Goal: Task Accomplishment & Management: Manage account settings

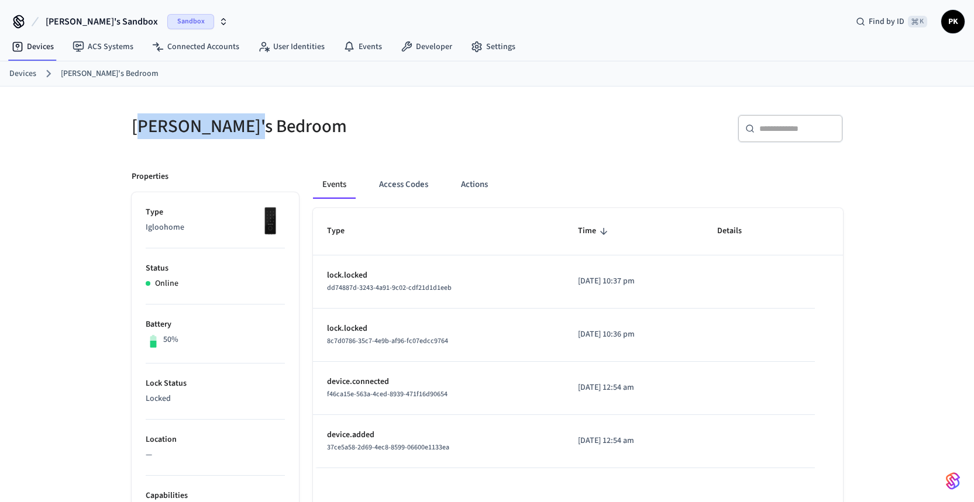
drag, startPoint x: 303, startPoint y: 137, endPoint x: 92, endPoint y: 167, distance: 213.2
click at [141, 136] on h5 "[PERSON_NAME]'s Bedroom" at bounding box center [306, 127] width 348 height 24
click at [46, 46] on link "Devices" at bounding box center [32, 46] width 61 height 21
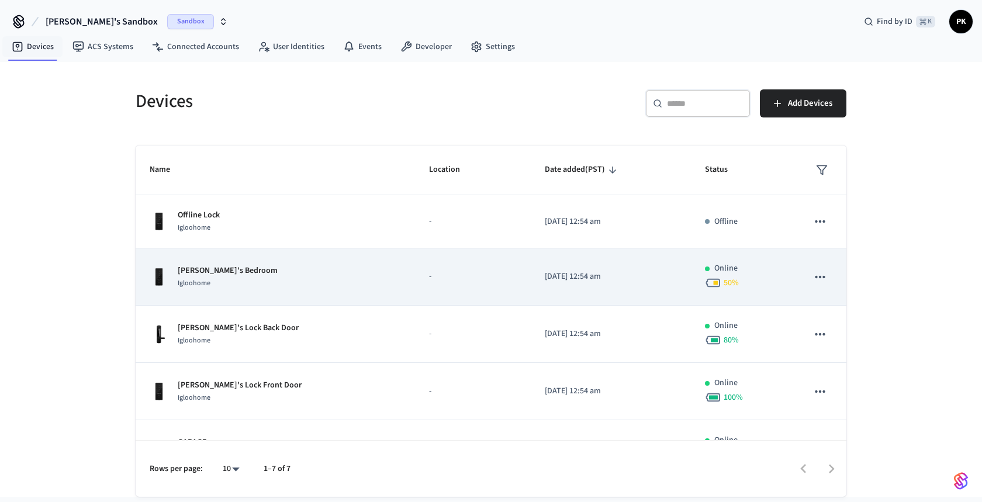
click at [260, 282] on div "Jane's Bedroom Igloohome" at bounding box center [275, 277] width 251 height 25
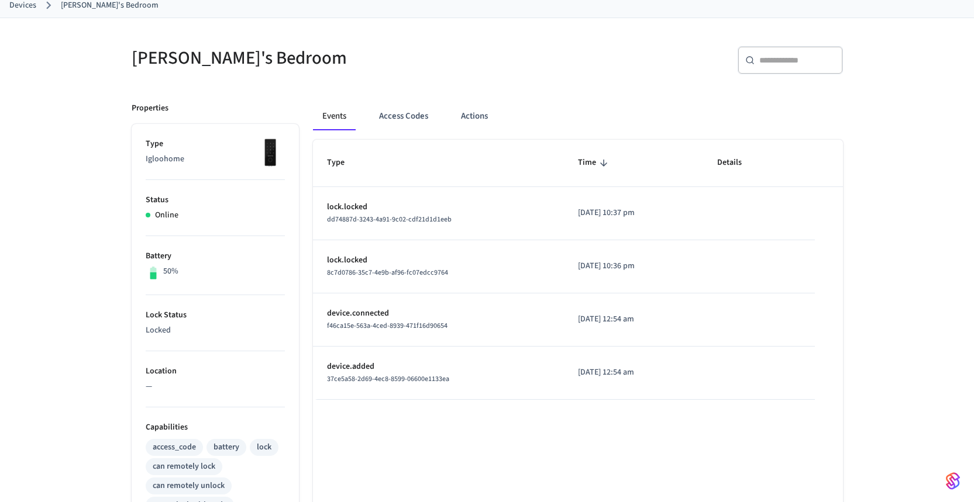
scroll to position [84, 0]
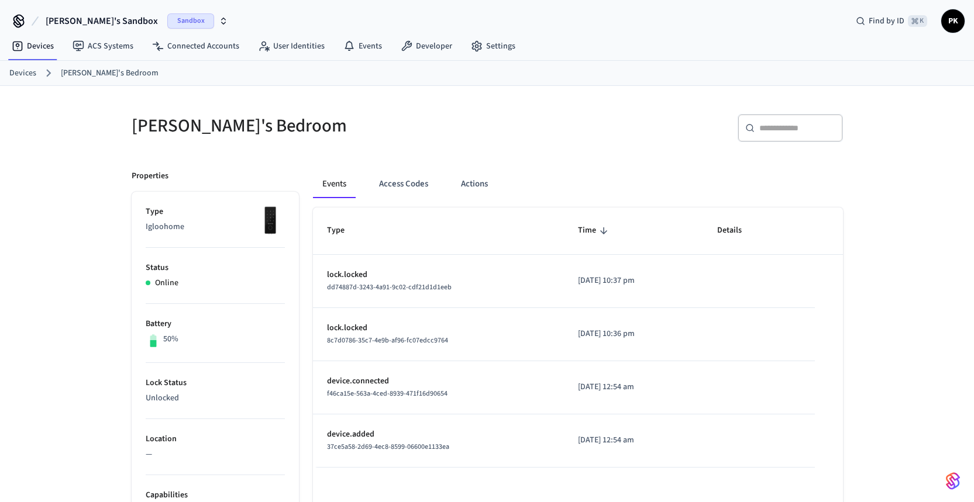
scroll to position [104, 0]
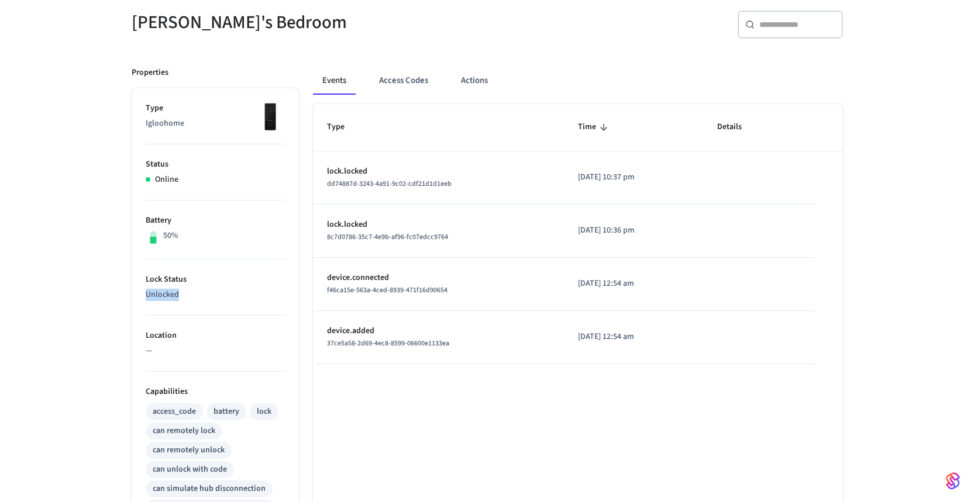
drag, startPoint x: 185, startPoint y: 297, endPoint x: 136, endPoint y: 295, distance: 49.8
click at [136, 295] on ul "Type Igloohome Status Online Battery 50% Lock Status Unlocked Location — Capabi…" at bounding box center [215, 432] width 167 height 689
click at [168, 295] on p "Unlocked" at bounding box center [215, 295] width 139 height 12
drag, startPoint x: 196, startPoint y: 305, endPoint x: 151, endPoint y: 301, distance: 45.3
click at [151, 301] on li "Lock Status Unlocked" at bounding box center [215, 288] width 139 height 56
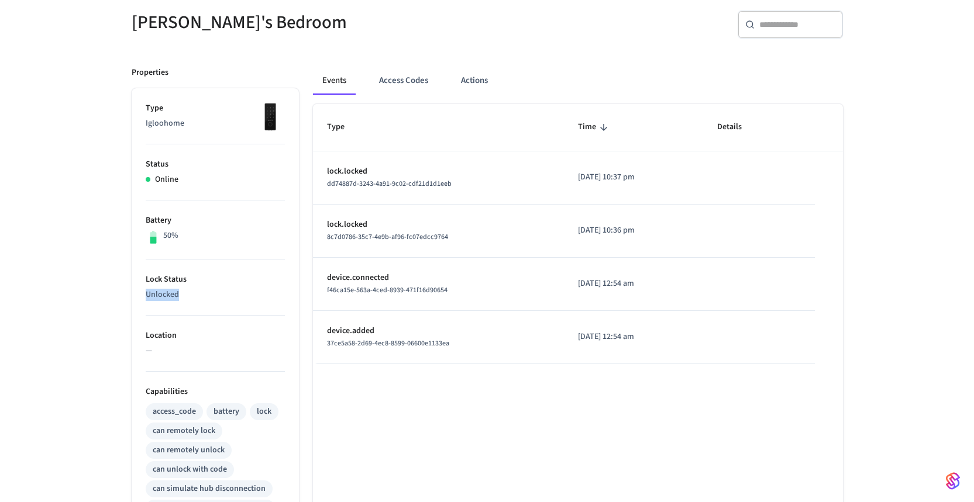
drag, startPoint x: 188, startPoint y: 294, endPoint x: 149, endPoint y: 291, distance: 39.3
click at [141, 294] on ul "Type Igloohome Status Online Battery 50% Lock Status Unlocked Location — Capabi…" at bounding box center [215, 432] width 167 height 689
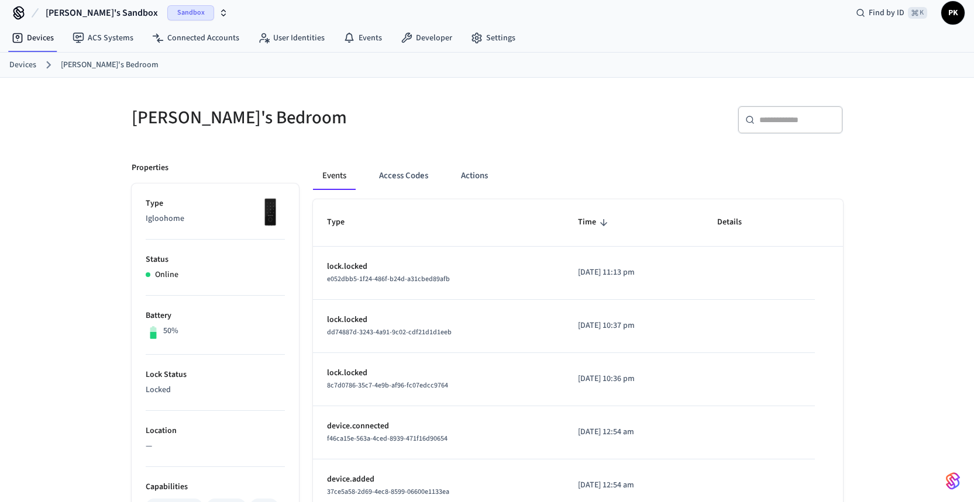
scroll to position [22, 0]
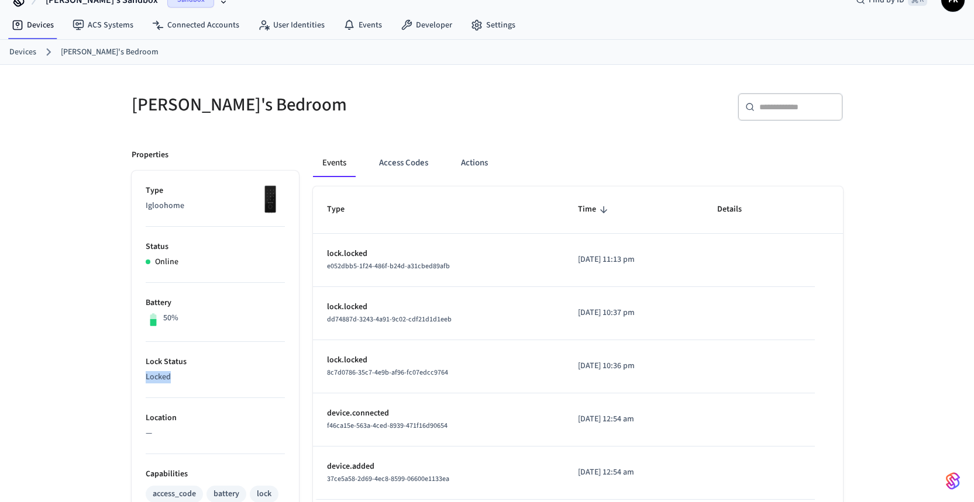
drag, startPoint x: 212, startPoint y: 380, endPoint x: 111, endPoint y: 367, distance: 101.5
click at [128, 371] on div "Properties Type Igloohome Status Online Battery 50% Lock Status Locked Location…" at bounding box center [208, 497] width 181 height 724
click at [102, 284] on div "Jane's Bedroom ​ ​ Properties Type Igloohome Status Online Battery 50% Lock Sta…" at bounding box center [487, 462] width 974 height 795
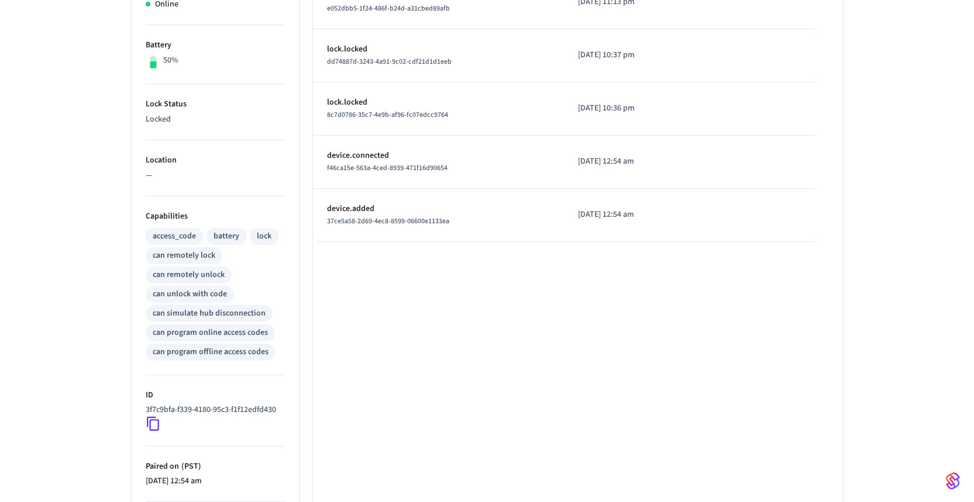
scroll to position [0, 0]
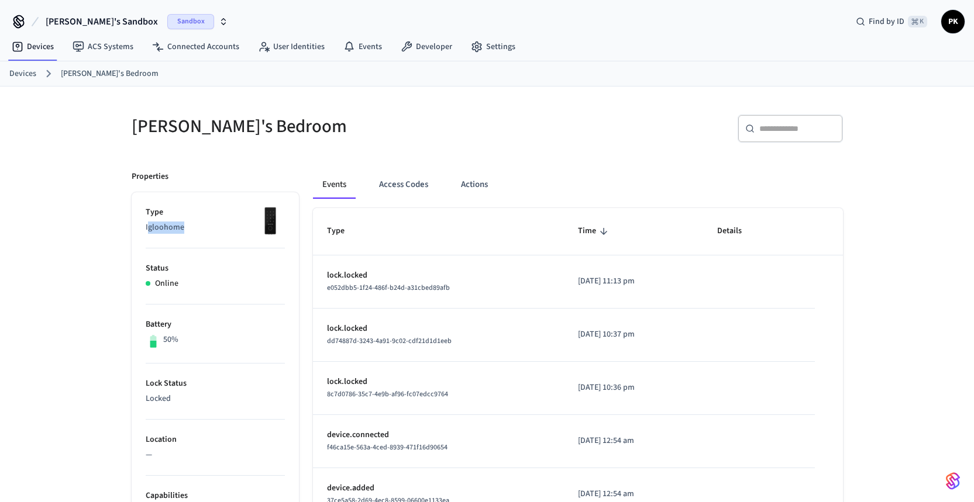
drag, startPoint x: 187, startPoint y: 229, endPoint x: 147, endPoint y: 228, distance: 40.4
click at [147, 228] on p "Igloohome" at bounding box center [215, 228] width 139 height 12
click at [146, 227] on p "Igloohome" at bounding box center [215, 228] width 139 height 12
drag, startPoint x: 185, startPoint y: 226, endPoint x: 136, endPoint y: 227, distance: 49.1
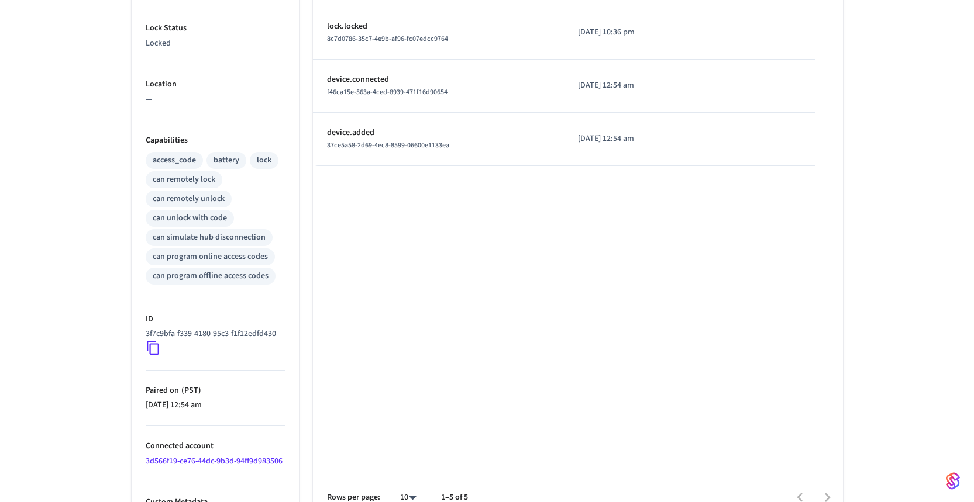
scroll to position [379, 0]
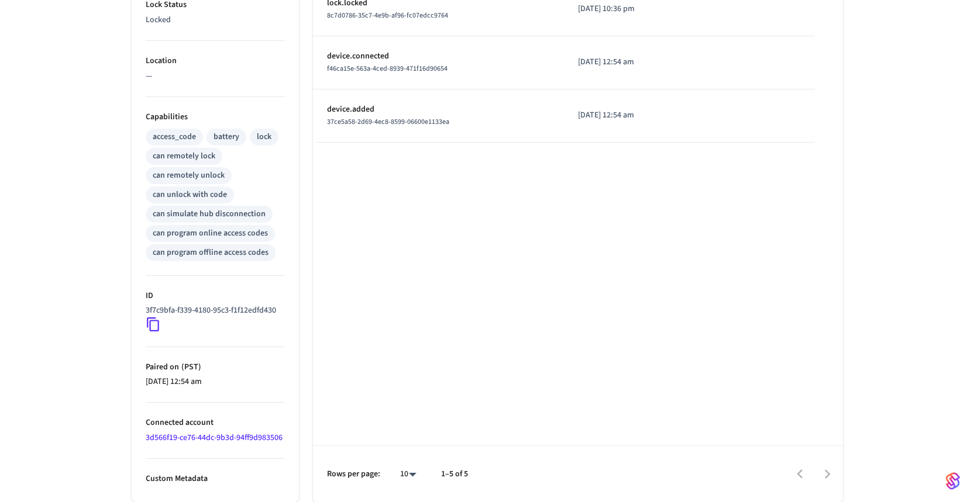
click at [256, 168] on div "access_code battery lock can remotely lock can remotely unlock can unlock with …" at bounding box center [215, 193] width 139 height 135
click at [217, 137] on div "battery" at bounding box center [226, 137] width 26 height 12
click at [181, 164] on div "can remotely lock" at bounding box center [184, 156] width 77 height 17
click at [246, 152] on div "access_code battery lock can remotely lock can remotely unlock can unlock with …" at bounding box center [215, 193] width 139 height 135
click at [264, 139] on div "lock" at bounding box center [264, 137] width 15 height 12
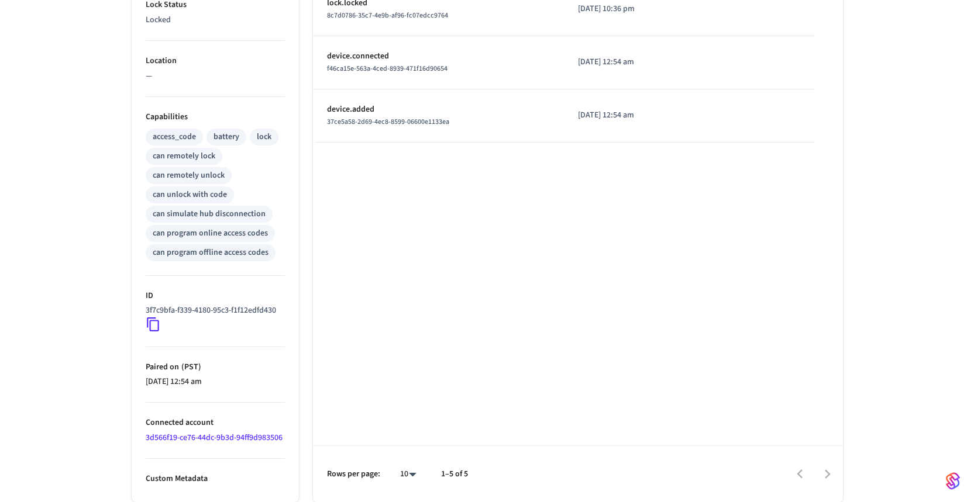
click at [202, 202] on div "can unlock with code" at bounding box center [190, 195] width 88 height 17
drag, startPoint x: 231, startPoint y: 194, endPoint x: 142, endPoint y: 191, distance: 88.9
click at [142, 191] on ul "Type Igloohome Status Online Battery 50% Lock Status Locked Location — Capabili…" at bounding box center [215, 157] width 167 height 689
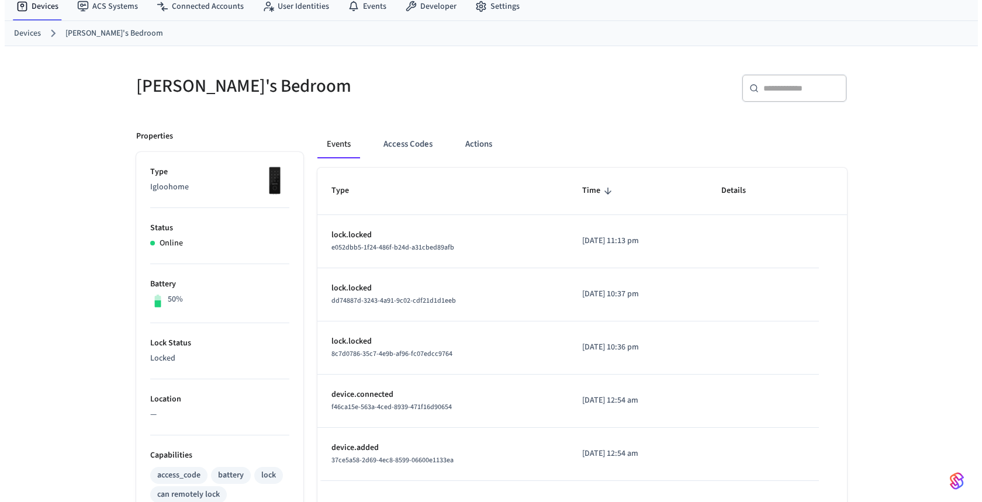
scroll to position [0, 0]
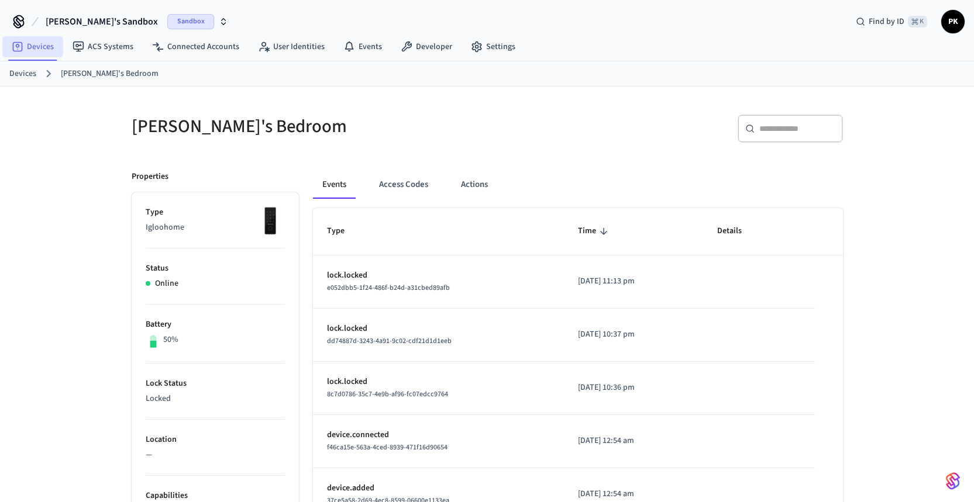
click at [49, 40] on link "Devices" at bounding box center [32, 46] width 61 height 21
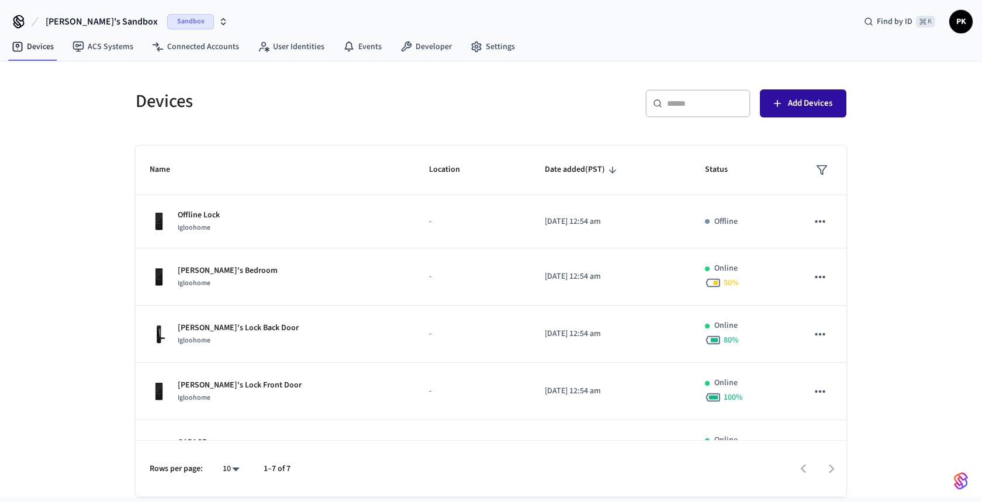
click at [795, 111] on span "Add Devices" at bounding box center [810, 103] width 44 height 15
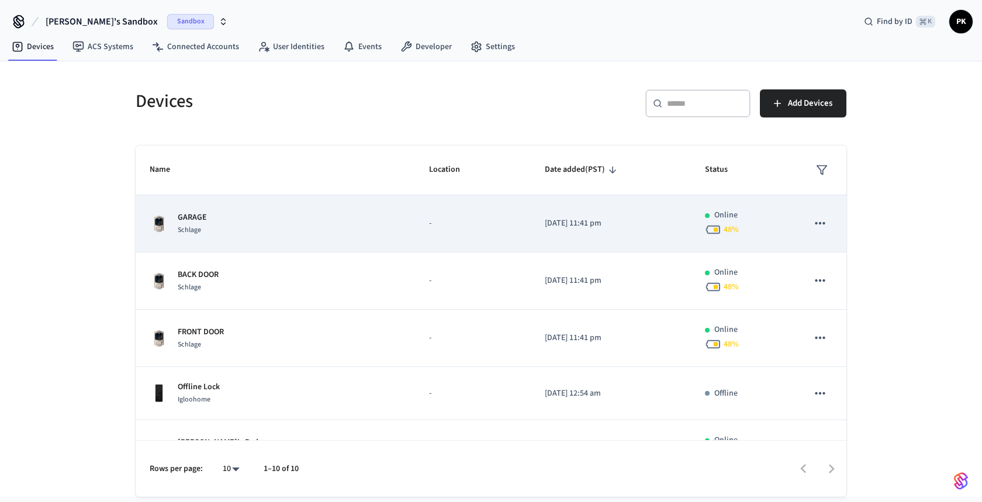
click at [256, 228] on div "GARAGE Schlage" at bounding box center [275, 224] width 251 height 25
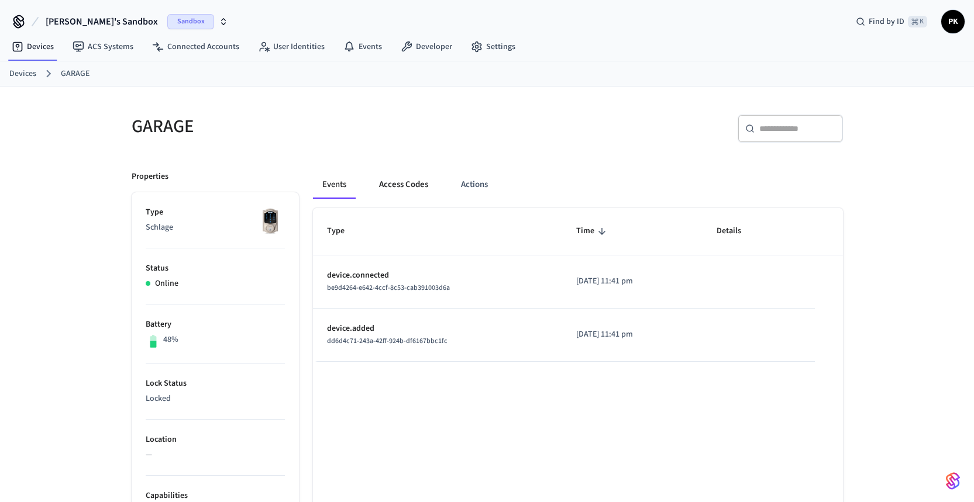
click at [409, 194] on button "Access Codes" at bounding box center [404, 185] width 68 height 28
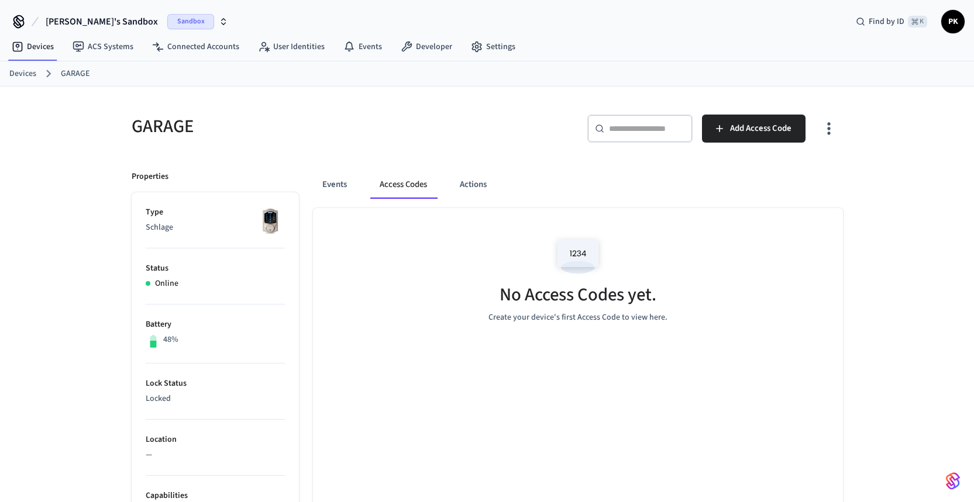
click at [559, 260] on img at bounding box center [577, 257] width 53 height 50
click at [588, 258] on img at bounding box center [577, 257] width 53 height 50
click at [591, 256] on img at bounding box center [577, 257] width 53 height 50
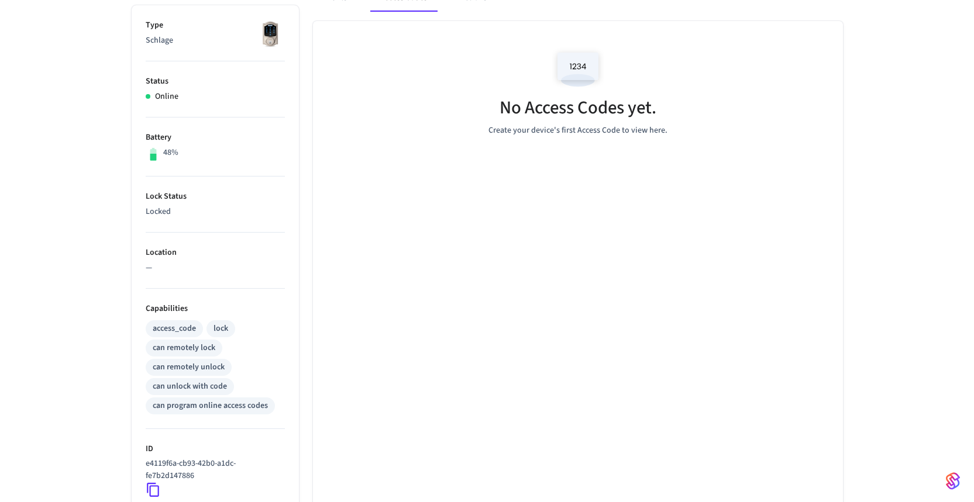
scroll to position [195, 0]
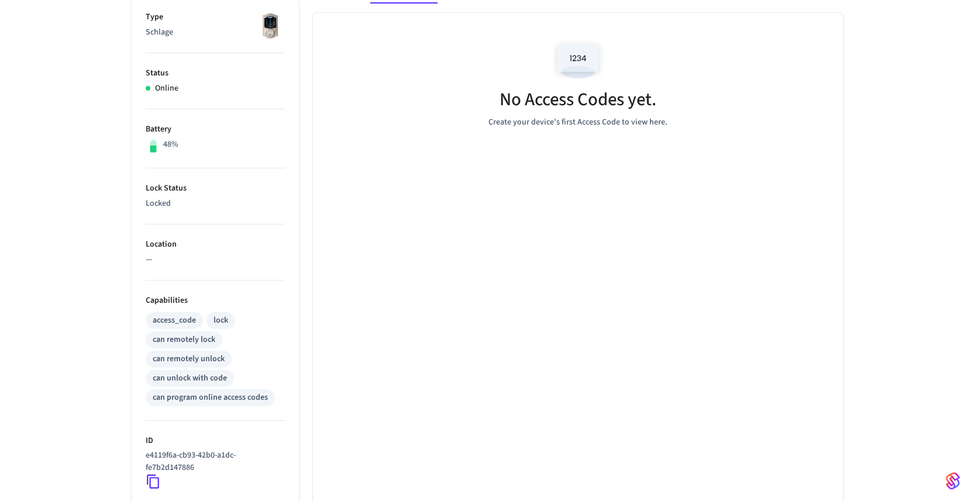
click at [206, 339] on div "can remotely lock" at bounding box center [184, 340] width 63 height 12
click at [190, 338] on div "can remotely lock" at bounding box center [184, 340] width 63 height 12
click at [208, 378] on div "can unlock with code" at bounding box center [190, 378] width 74 height 12
click at [199, 396] on div "can program online access codes" at bounding box center [210, 398] width 115 height 12
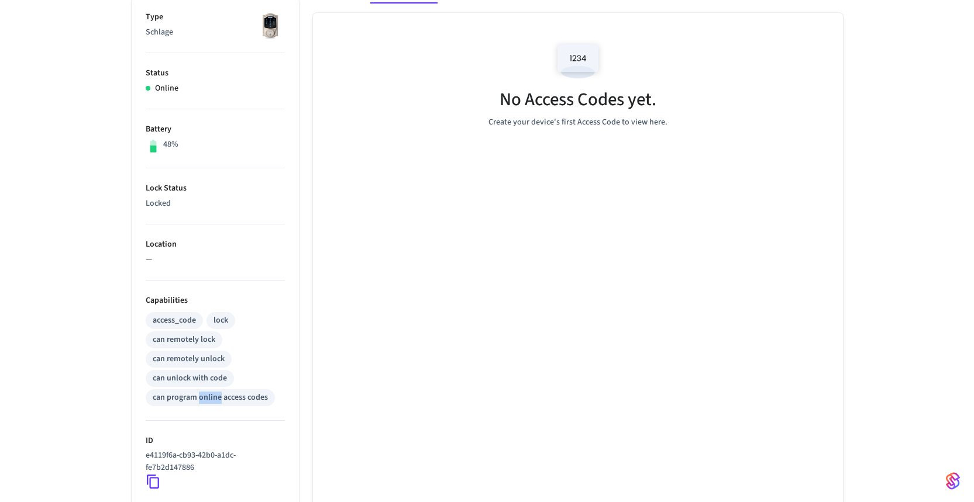
drag, startPoint x: 199, startPoint y: 396, endPoint x: 206, endPoint y: 396, distance: 7.6
click at [199, 396] on div "can program online access codes" at bounding box center [210, 398] width 115 height 12
click at [213, 393] on div "can program online access codes" at bounding box center [210, 398] width 115 height 12
click at [160, 396] on div "can program online access codes" at bounding box center [210, 398] width 115 height 12
drag, startPoint x: 150, startPoint y: 398, endPoint x: 282, endPoint y: 407, distance: 133.1
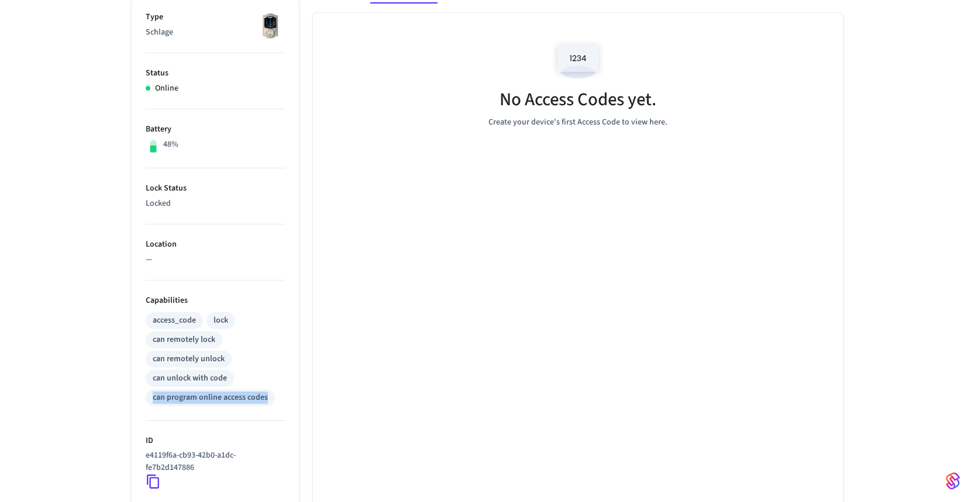
click at [282, 407] on li "Capabilities access_code lock can remotely lock can remotely unlock can unlock …" at bounding box center [215, 351] width 139 height 140
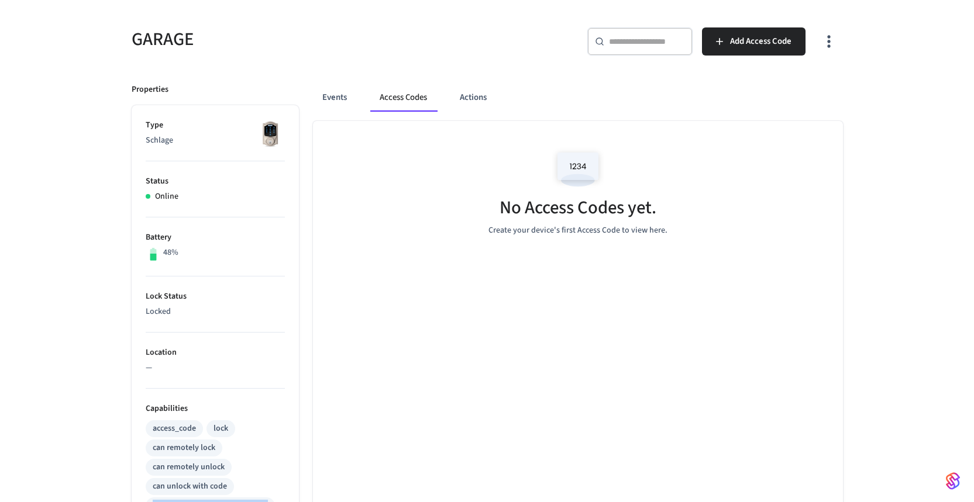
scroll to position [78, 0]
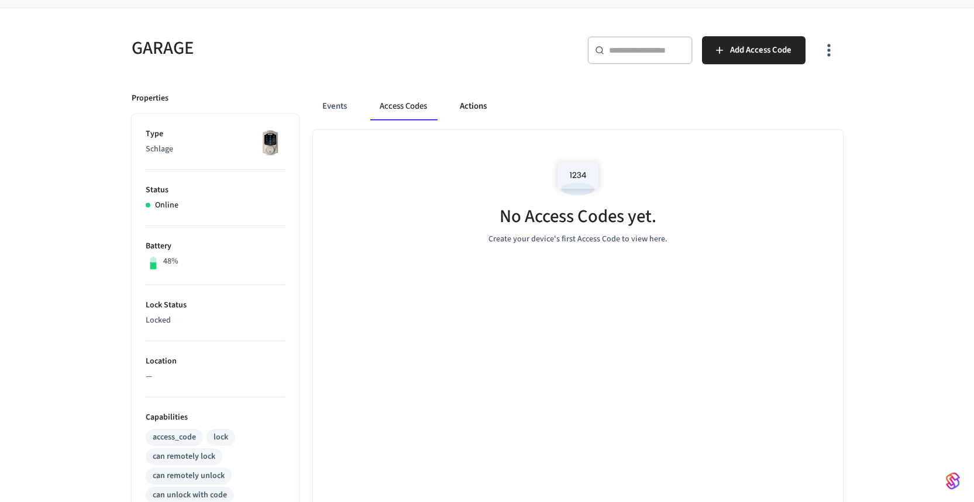
click at [467, 105] on button "Actions" at bounding box center [473, 106] width 46 height 28
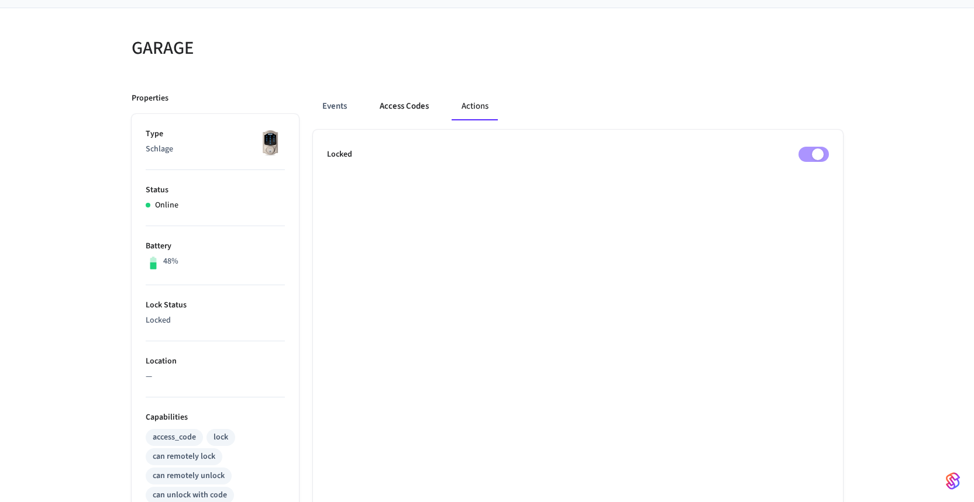
click at [423, 108] on button "Access Codes" at bounding box center [404, 106] width 68 height 28
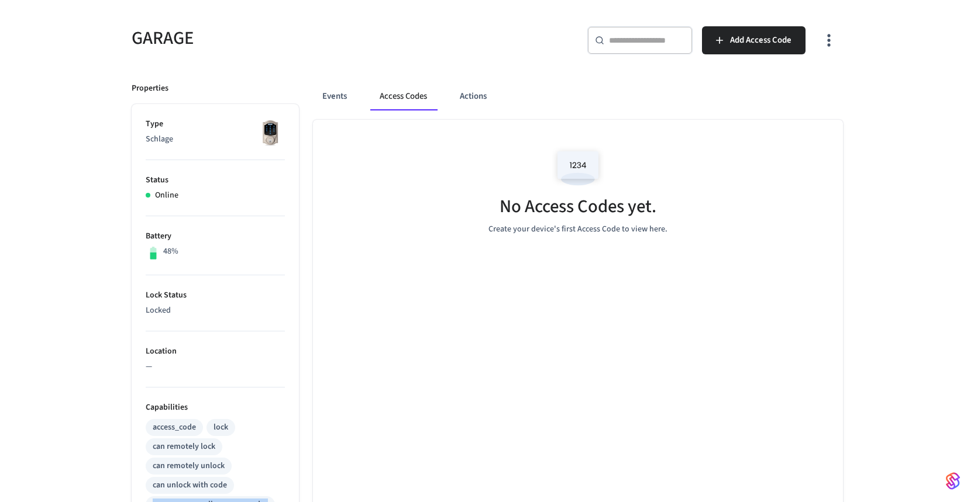
scroll to position [0, 0]
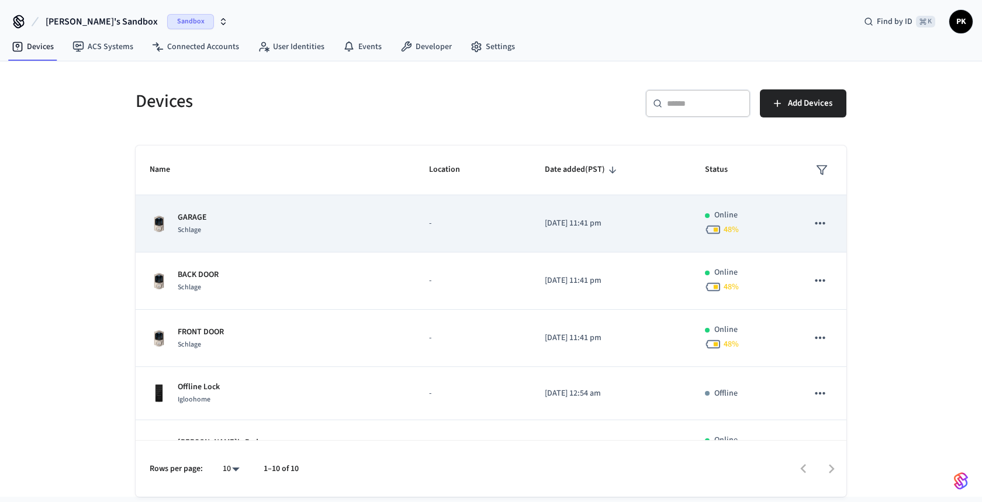
click at [220, 226] on div "GARAGE Schlage" at bounding box center [275, 224] width 251 height 25
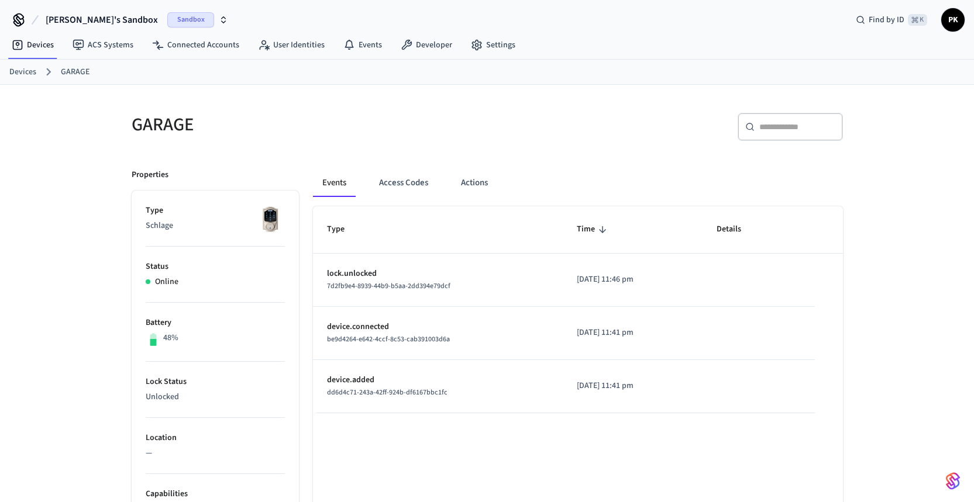
scroll to position [2, 0]
drag, startPoint x: 185, startPoint y: 396, endPoint x: 150, endPoint y: 394, distance: 34.5
click at [190, 401] on p "Unlocked" at bounding box center [215, 397] width 139 height 12
drag, startPoint x: 189, startPoint y: 399, endPoint x: 146, endPoint y: 396, distance: 42.8
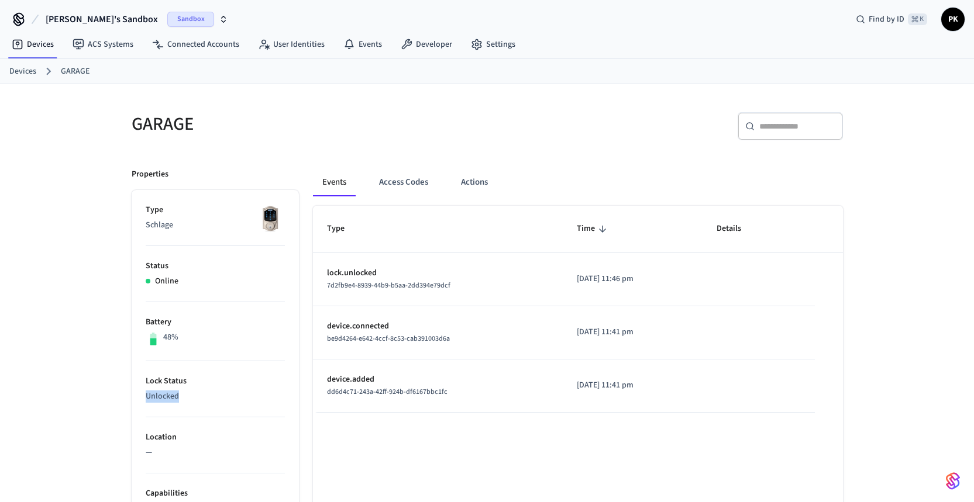
click at [146, 396] on p "Unlocked" at bounding box center [215, 397] width 139 height 12
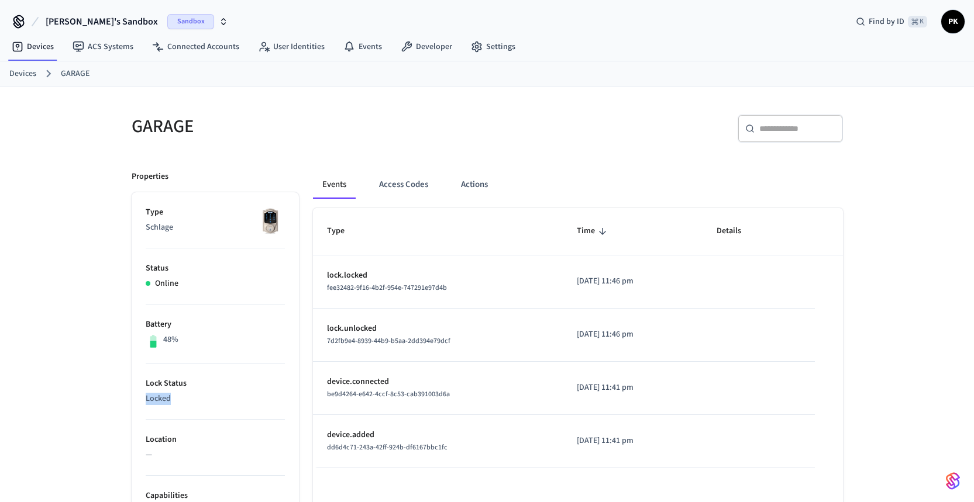
drag, startPoint x: 174, startPoint y: 400, endPoint x: 143, endPoint y: 401, distance: 31.0
click at [416, 187] on button "Access Codes" at bounding box center [404, 185] width 68 height 28
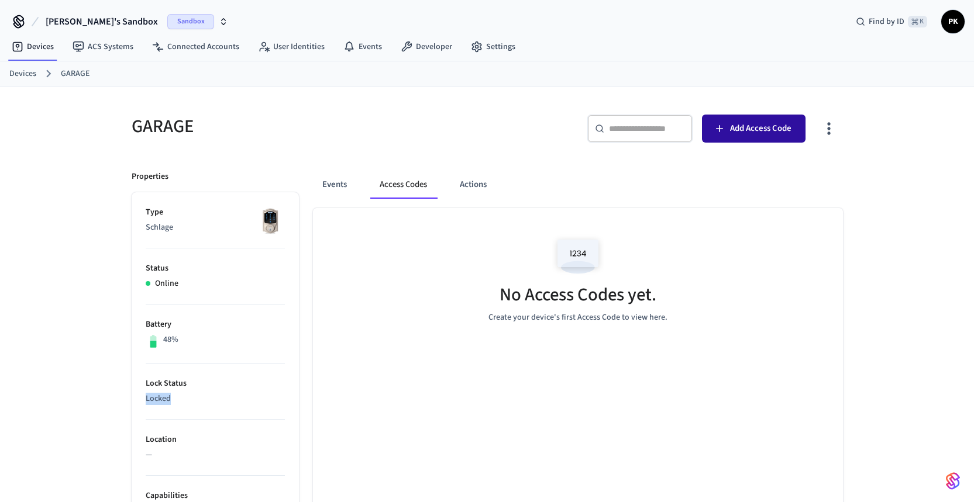
click at [781, 127] on span "Add Access Code" at bounding box center [760, 128] width 61 height 15
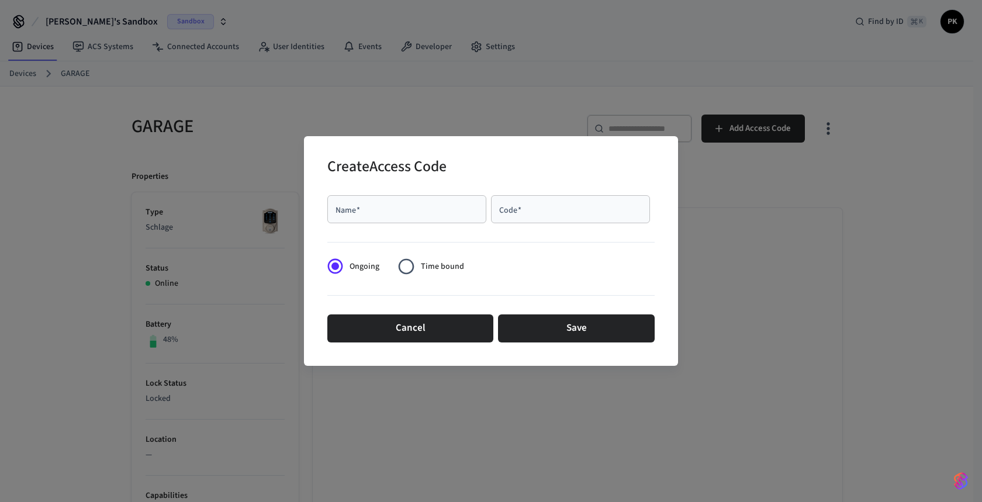
click at [432, 267] on span "Time bound" at bounding box center [442, 267] width 43 height 12
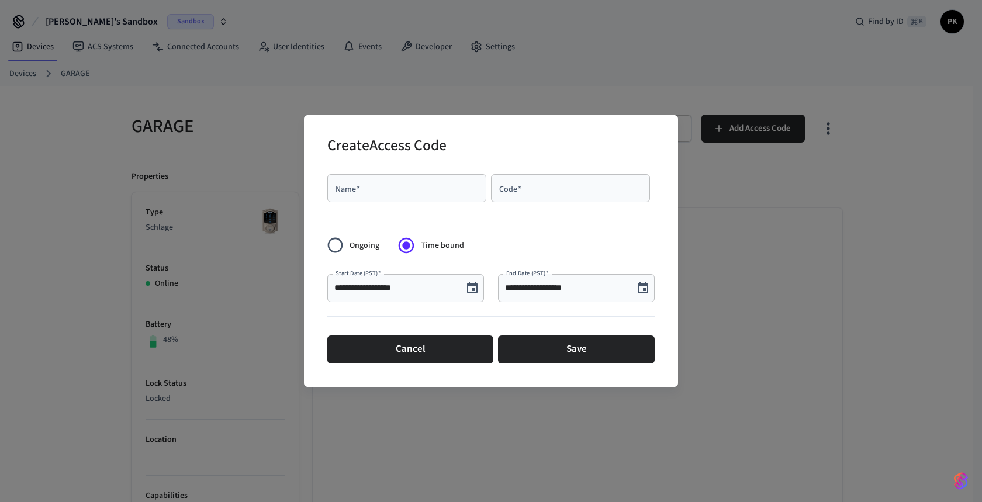
click at [359, 244] on span "Ongoing" at bounding box center [365, 246] width 30 height 12
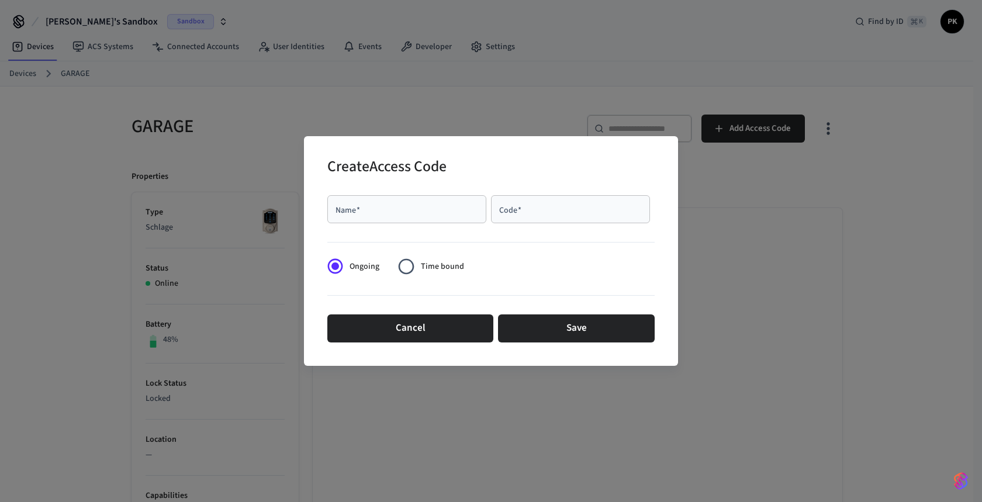
click at [438, 268] on span "Time bound" at bounding box center [442, 267] width 43 height 12
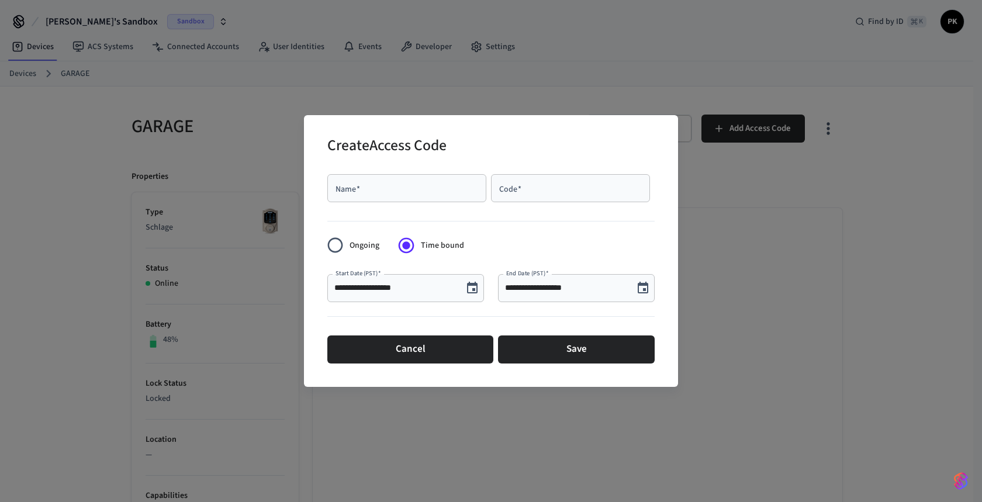
click at [352, 240] on span "Ongoing" at bounding box center [365, 246] width 30 height 12
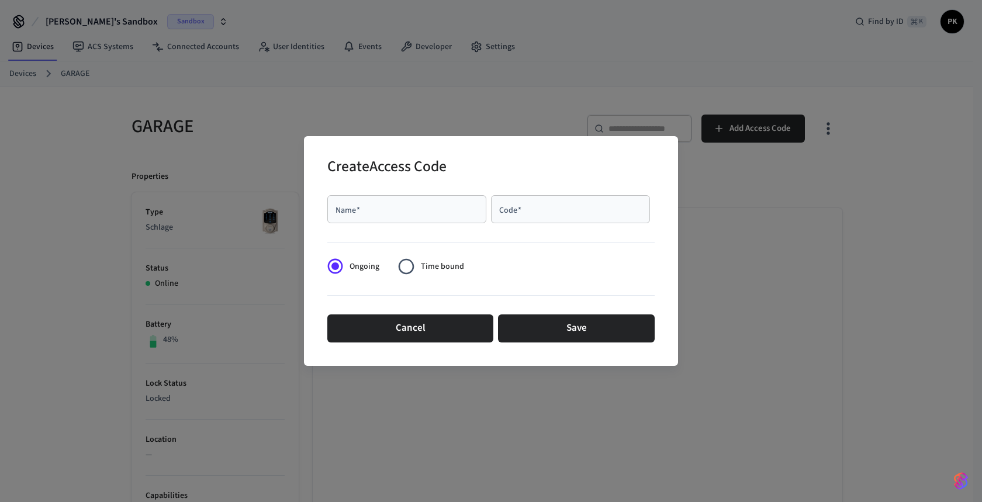
click at [406, 208] on input "Name   *" at bounding box center [406, 209] width 145 height 12
click at [546, 198] on div "Code   *" at bounding box center [570, 209] width 159 height 28
click at [410, 218] on div "Name   *" at bounding box center [406, 209] width 159 height 28
type input "*********"
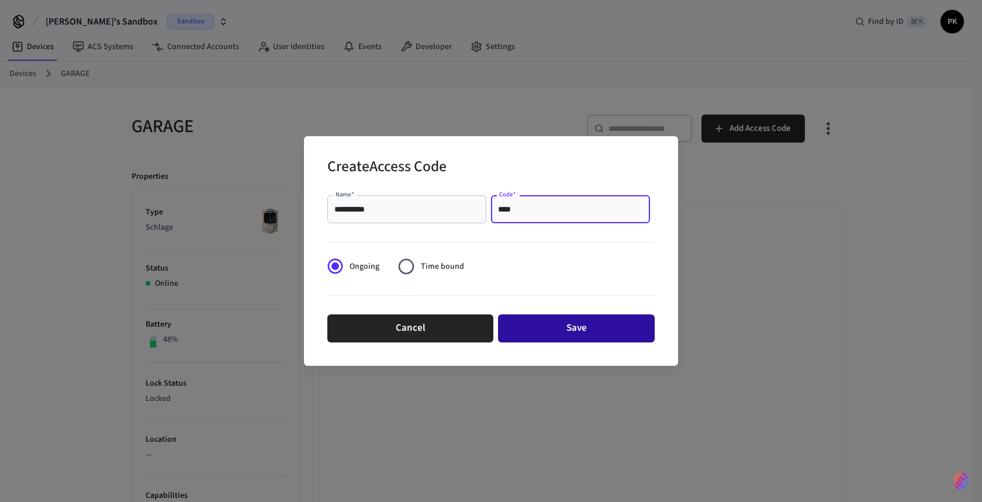
type input "****"
click at [544, 318] on button "Save" at bounding box center [576, 329] width 157 height 28
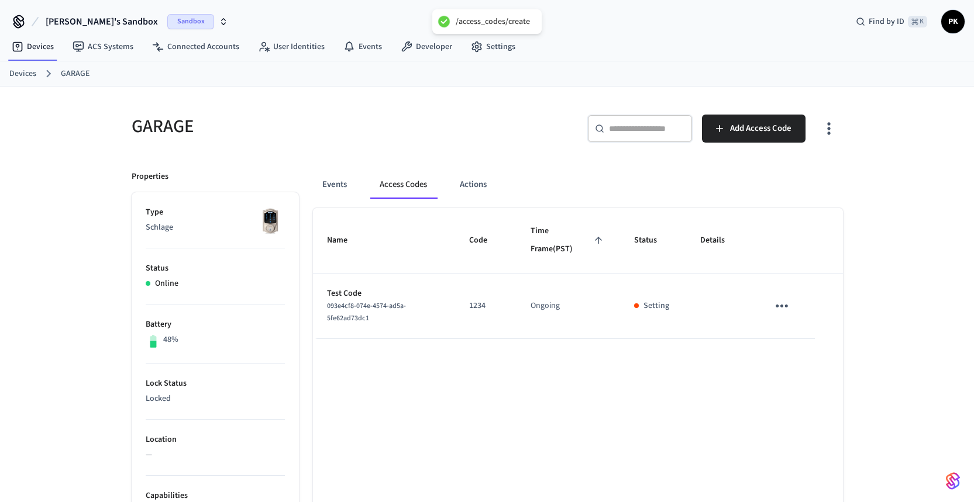
drag, startPoint x: 639, startPoint y: 373, endPoint x: 753, endPoint y: 310, distance: 130.3
click at [776, 302] on icon "sticky table" at bounding box center [781, 306] width 18 height 18
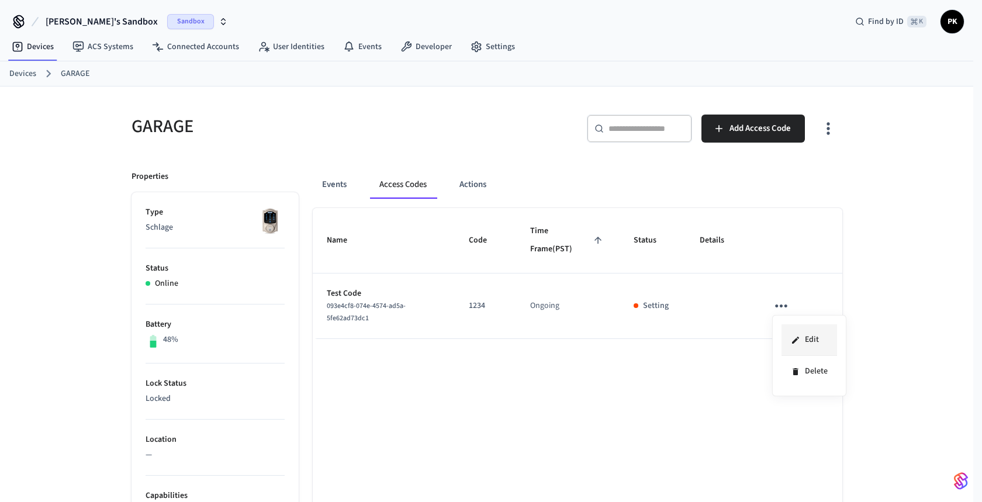
click at [805, 342] on li "Edit" at bounding box center [810, 341] width 56 height 32
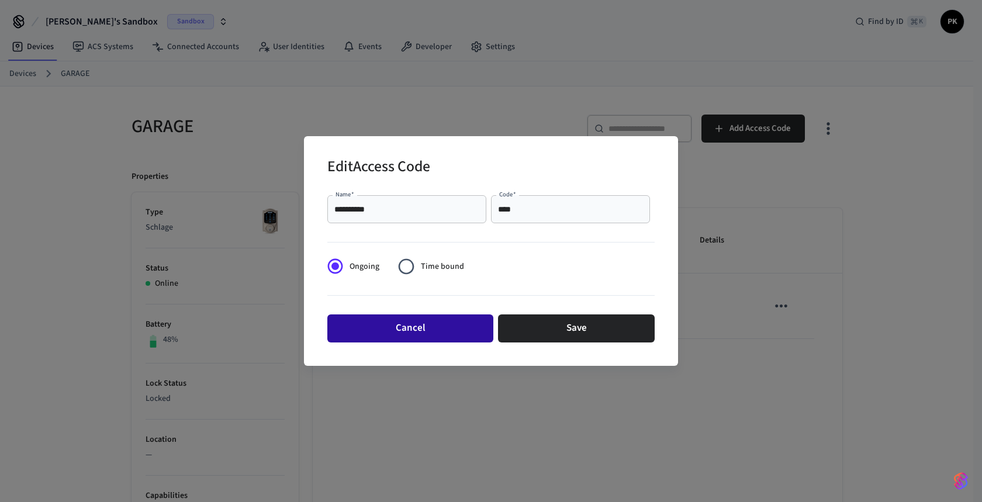
click at [423, 324] on button "Cancel" at bounding box center [410, 329] width 166 height 28
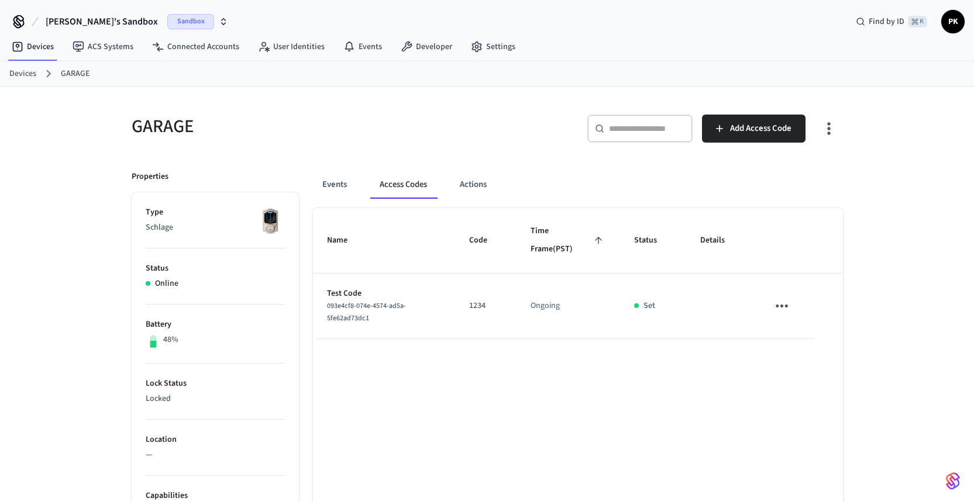
click at [787, 312] on icon "sticky table" at bounding box center [781, 306] width 18 height 18
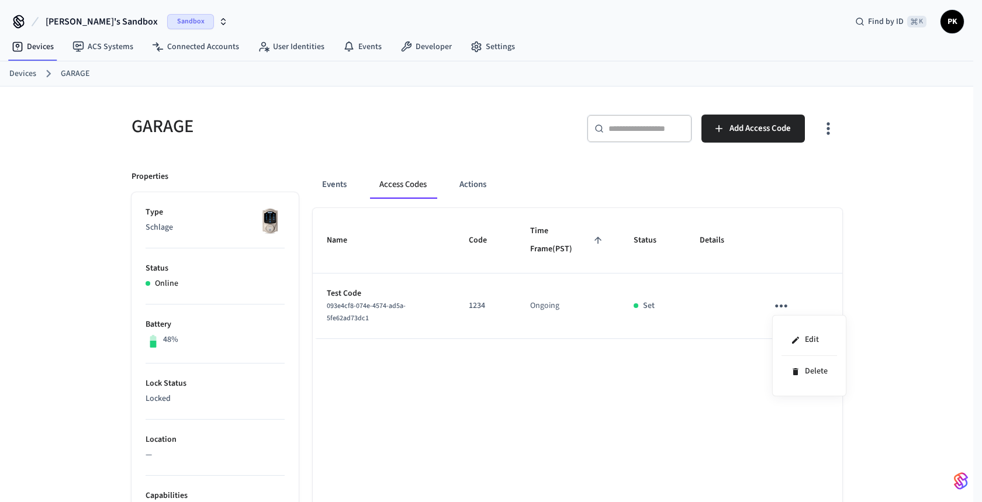
click at [503, 370] on div at bounding box center [491, 251] width 982 height 502
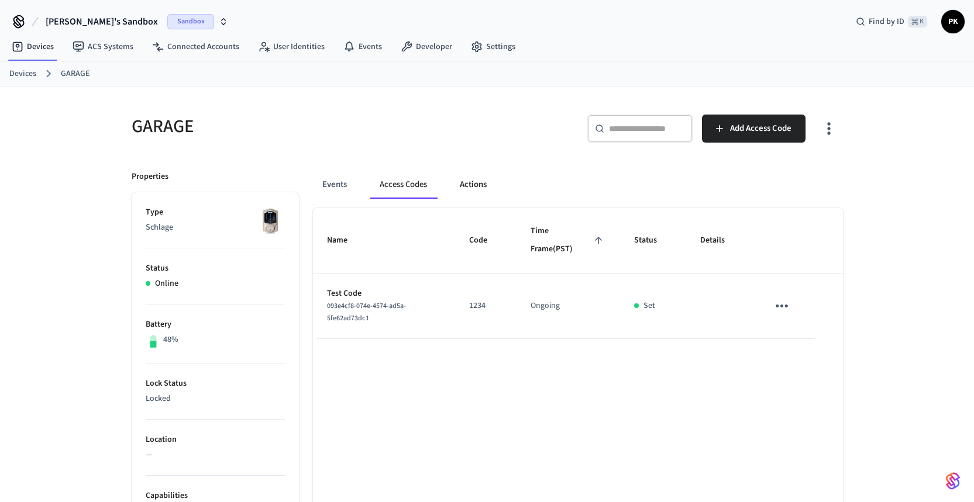
click at [479, 183] on button "Actions" at bounding box center [473, 185] width 46 height 28
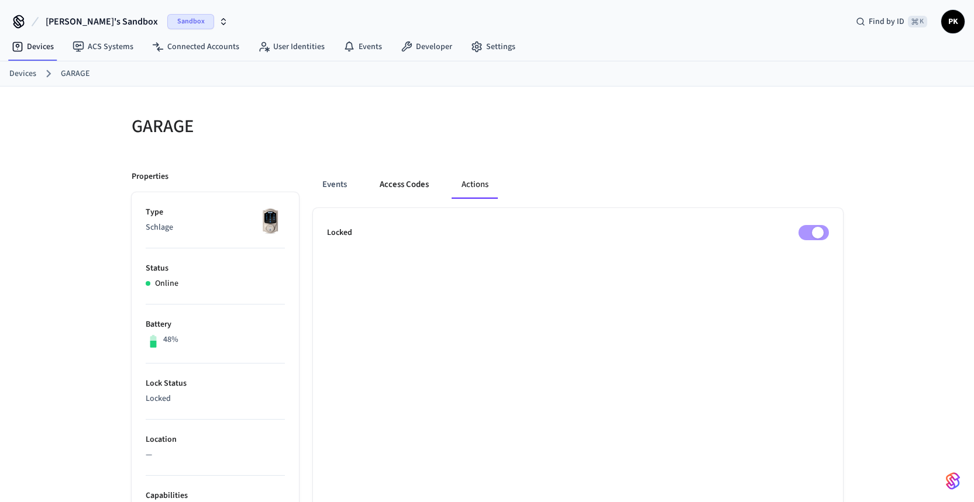
click at [412, 183] on button "Access Codes" at bounding box center [404, 185] width 68 height 28
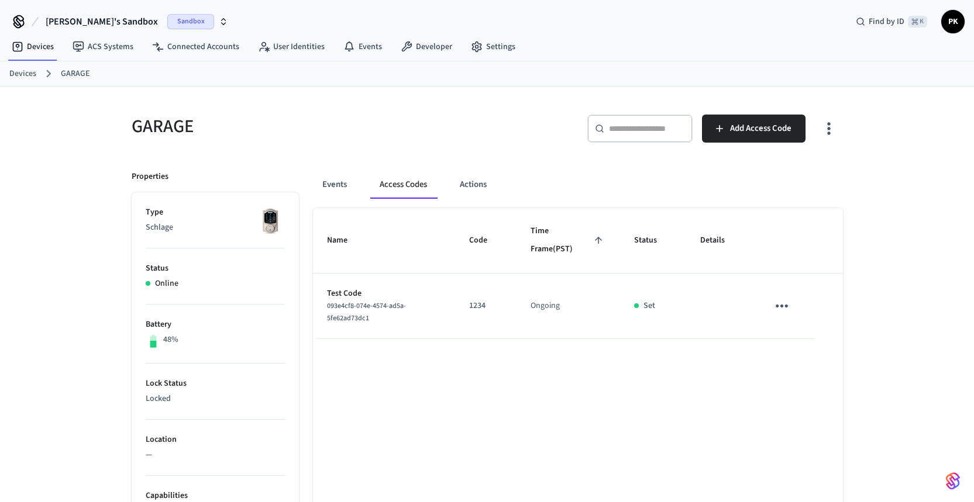
click at [446, 185] on div "Events Access Codes Actions" at bounding box center [578, 185] width 530 height 28
click at [468, 182] on button "Actions" at bounding box center [473, 185] width 46 height 28
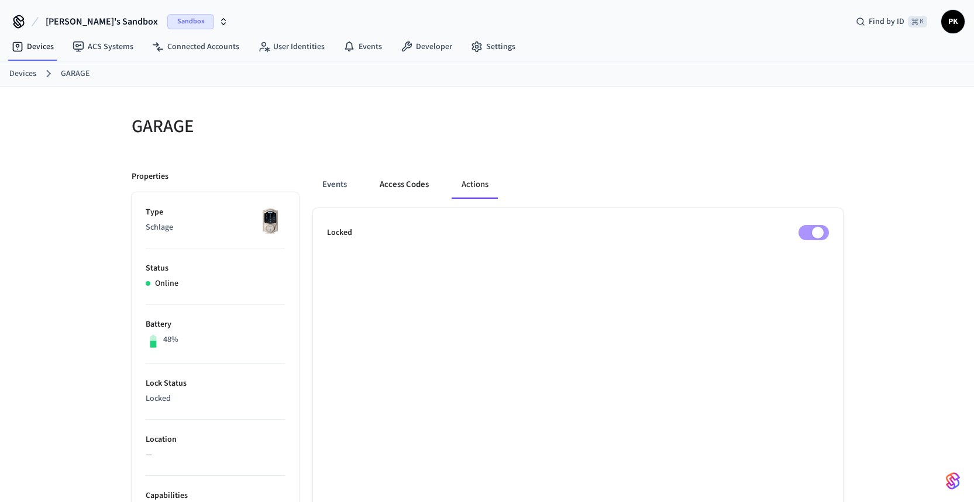
click at [417, 185] on button "Access Codes" at bounding box center [404, 185] width 68 height 28
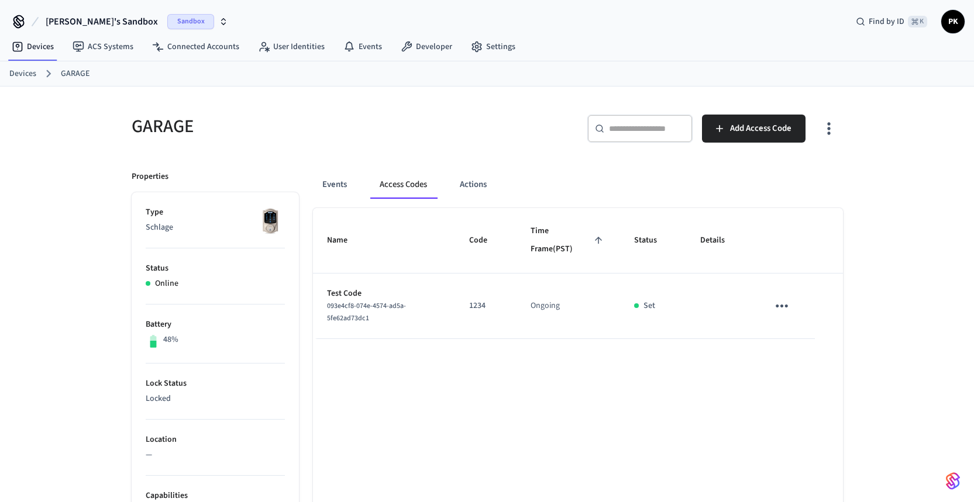
click at [772, 310] on icon "sticky table" at bounding box center [781, 306] width 18 height 18
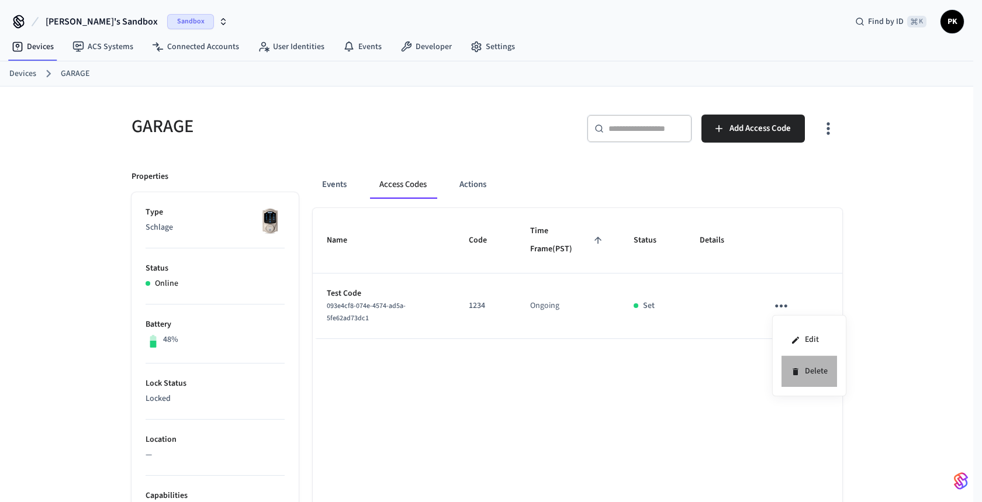
click at [818, 370] on li "Delete" at bounding box center [810, 371] width 56 height 31
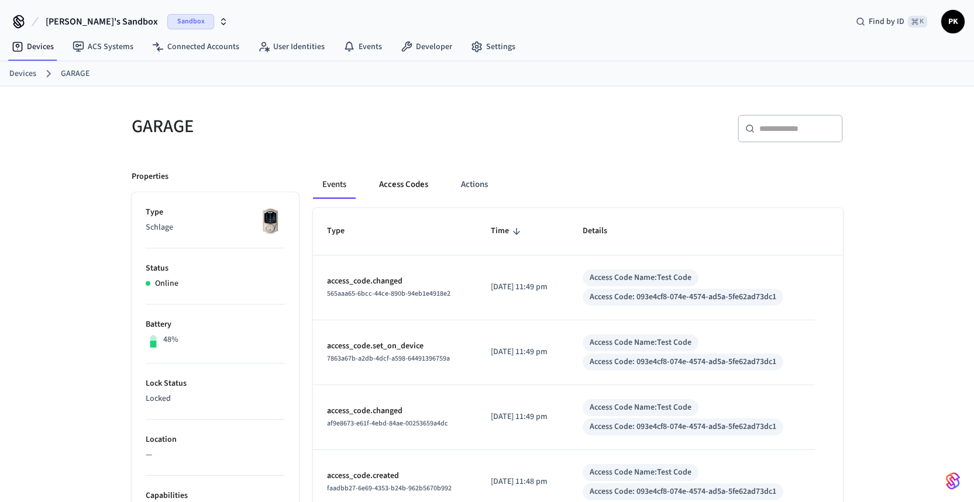
click at [407, 188] on button "Access Codes" at bounding box center [404, 185] width 68 height 28
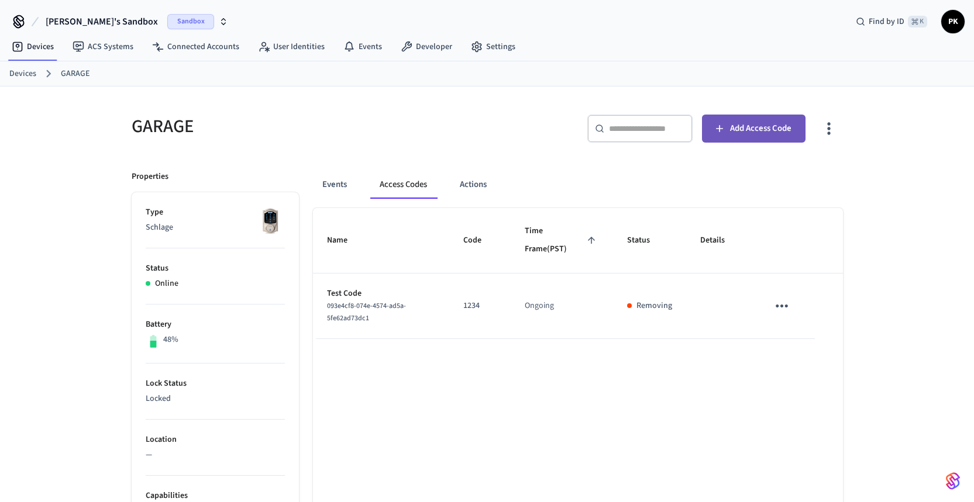
click at [767, 132] on span "Add Access Code" at bounding box center [760, 128] width 61 height 15
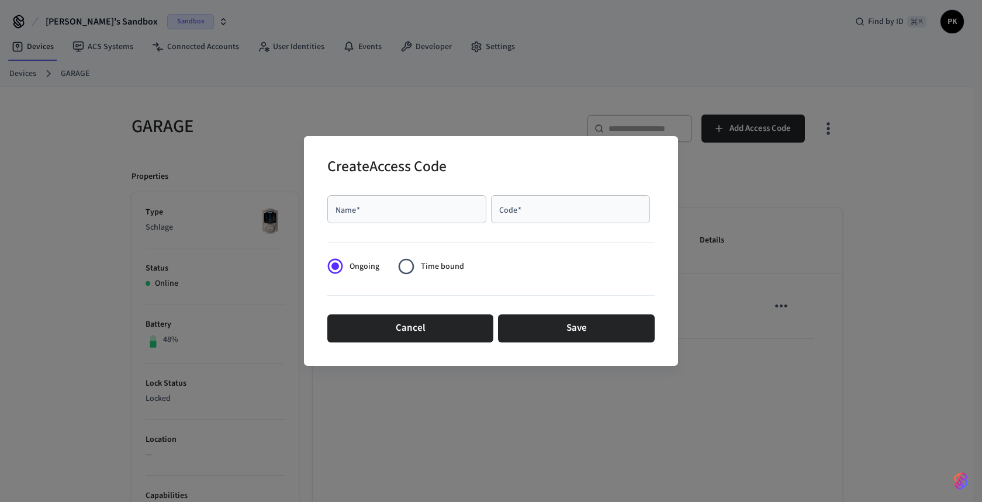
click at [430, 270] on span "Time bound" at bounding box center [442, 267] width 43 height 12
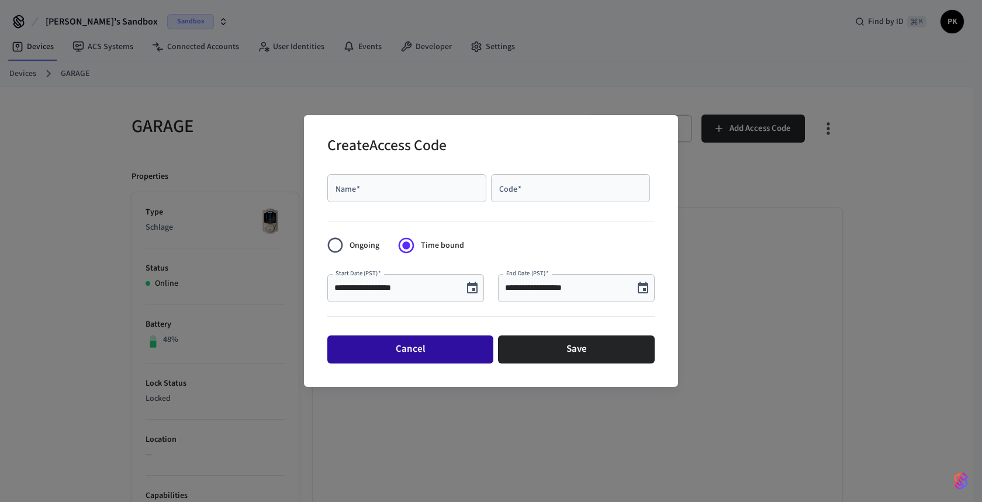
click at [406, 343] on button "Cancel" at bounding box center [410, 350] width 166 height 28
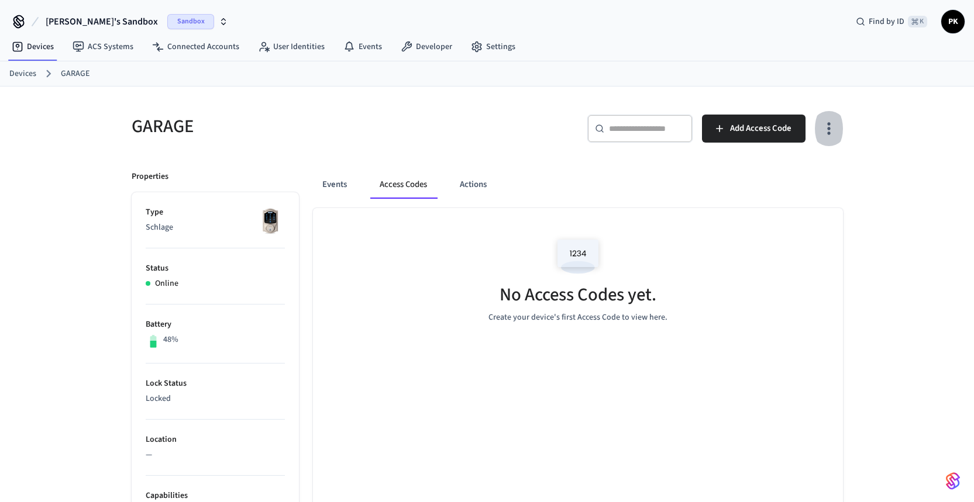
click at [825, 133] on icon "button" at bounding box center [828, 128] width 18 height 18
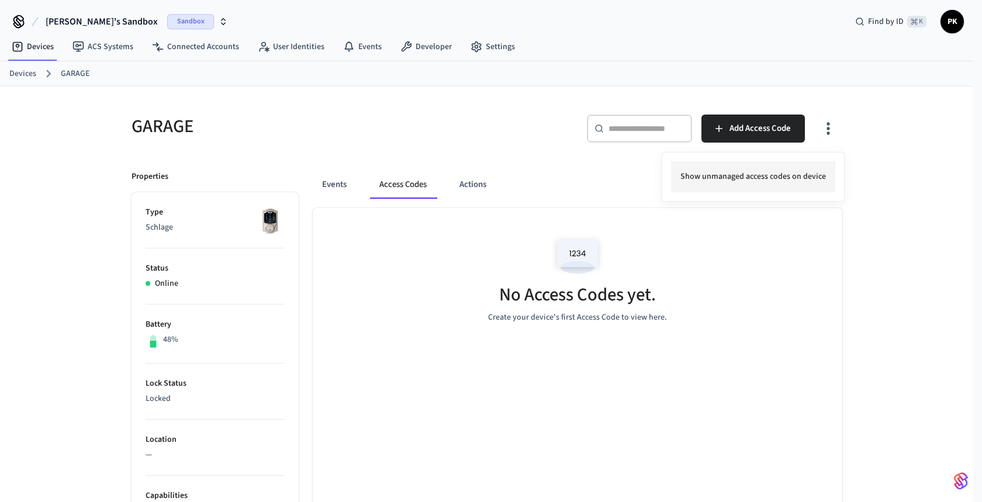
click at [745, 181] on li "Show unmanaged access codes on device" at bounding box center [753, 176] width 164 height 31
click at [339, 189] on div at bounding box center [491, 251] width 982 height 502
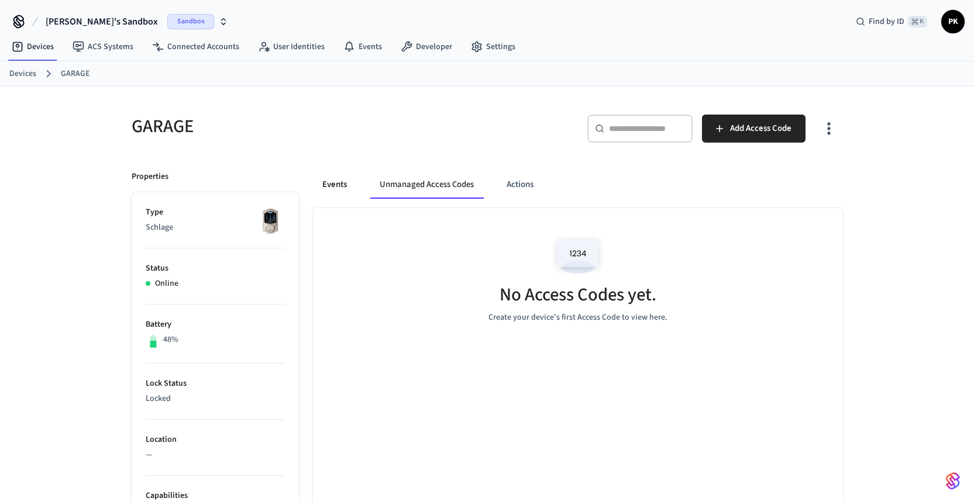
click at [339, 184] on button "Events" at bounding box center [334, 185] width 43 height 28
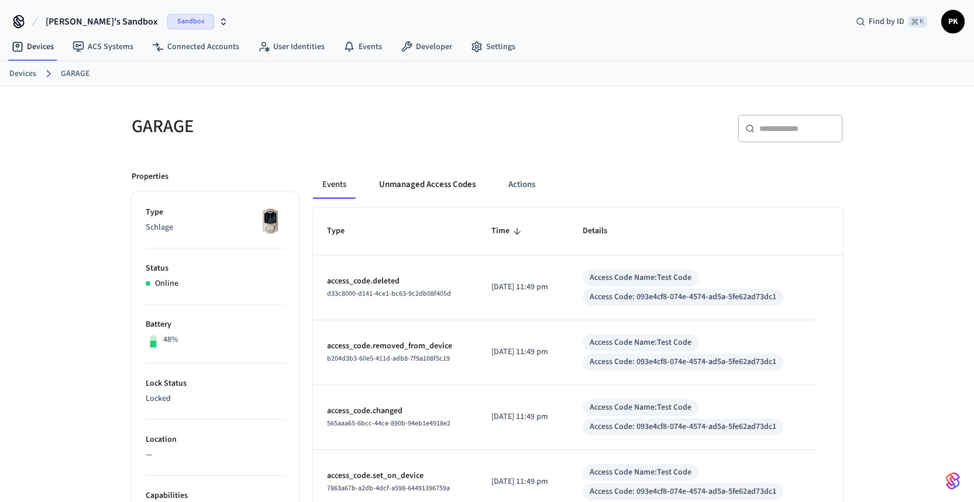
click at [458, 188] on button "Unmanaged Access Codes" at bounding box center [427, 185] width 115 height 28
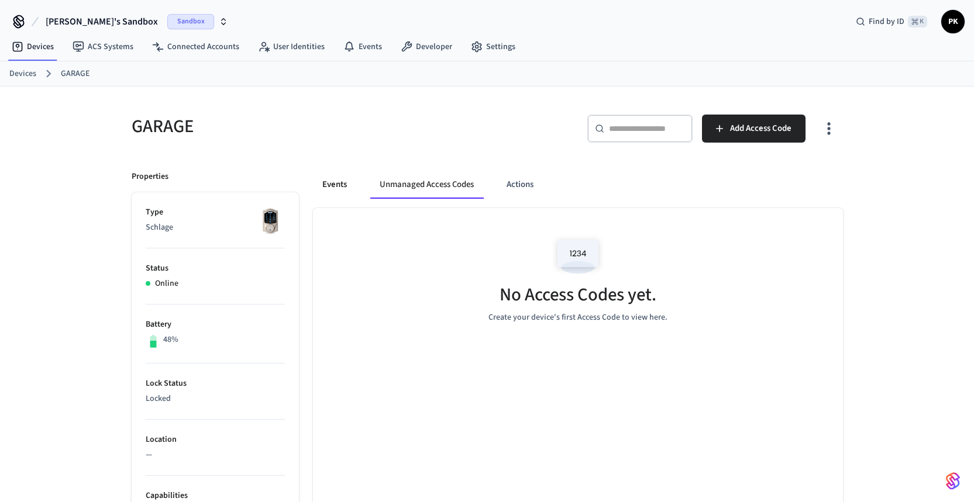
click at [339, 184] on button "Events" at bounding box center [334, 185] width 43 height 28
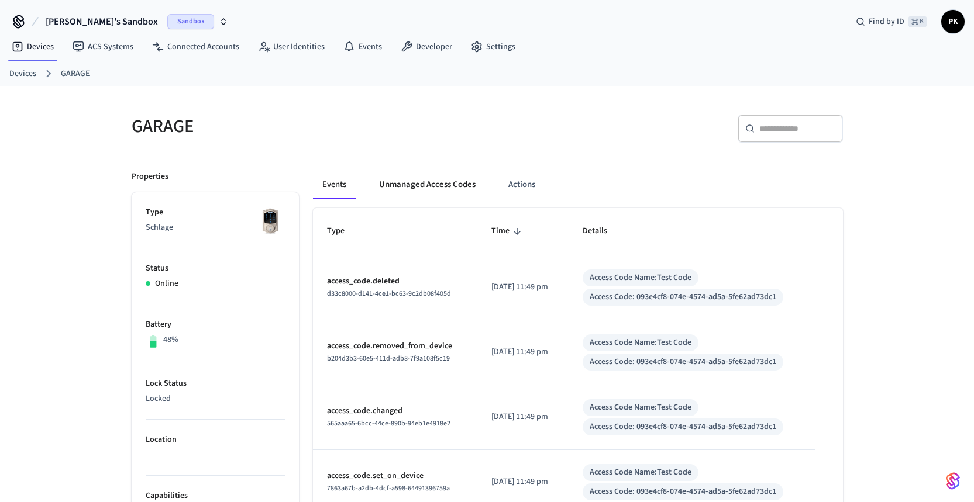
click at [422, 184] on button "Unmanaged Access Codes" at bounding box center [427, 185] width 115 height 28
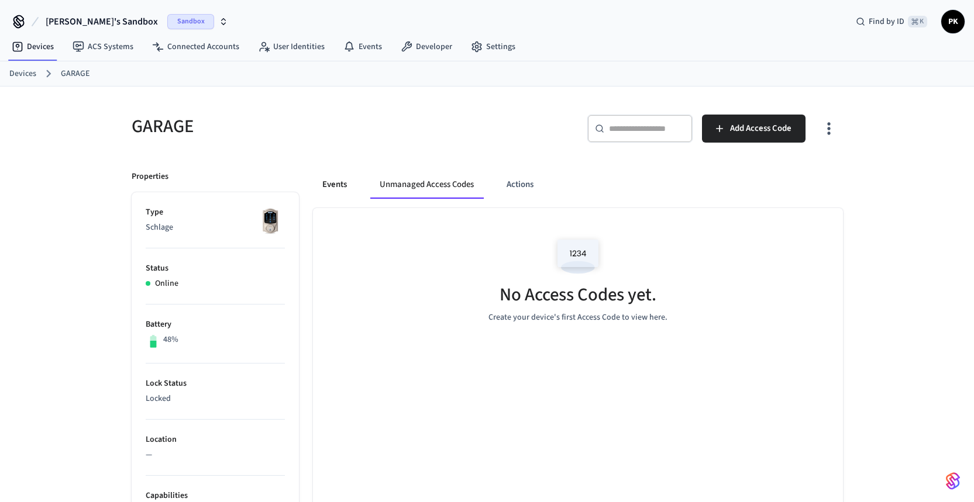
click at [332, 189] on button "Events" at bounding box center [334, 185] width 43 height 28
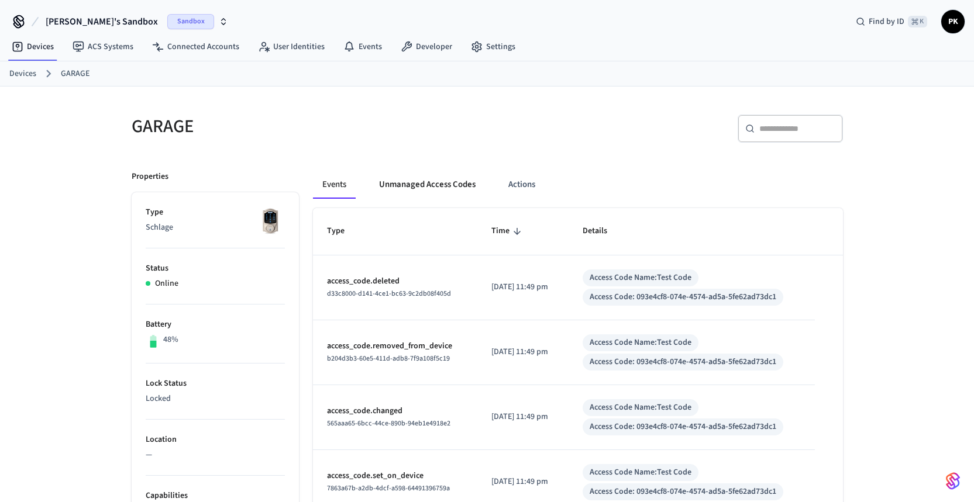
click at [402, 188] on button "Unmanaged Access Codes" at bounding box center [427, 185] width 115 height 28
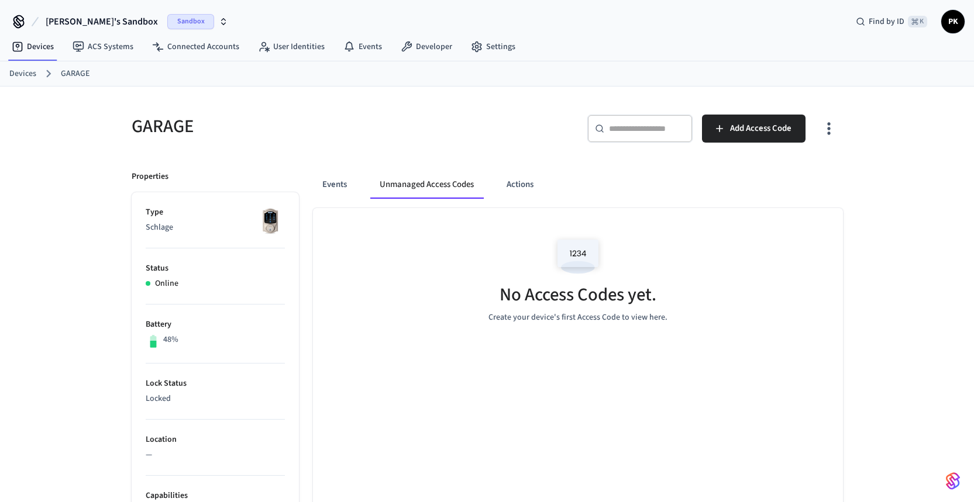
click at [607, 200] on div "Events Unmanaged Access Codes Actions" at bounding box center [578, 189] width 530 height 37
click at [560, 183] on div "Events Unmanaged Access Codes Actions" at bounding box center [578, 185] width 530 height 28
click at [758, 123] on span "Add Access Code" at bounding box center [760, 128] width 61 height 15
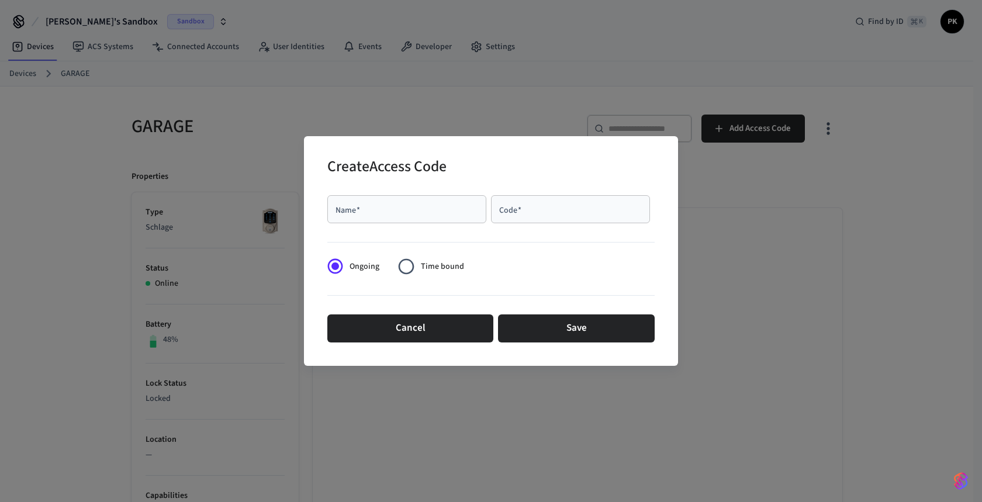
click at [467, 267] on div "Ongoing Time bound" at bounding box center [400, 266] width 146 height 29
click at [461, 269] on span "Time bound" at bounding box center [442, 267] width 43 height 12
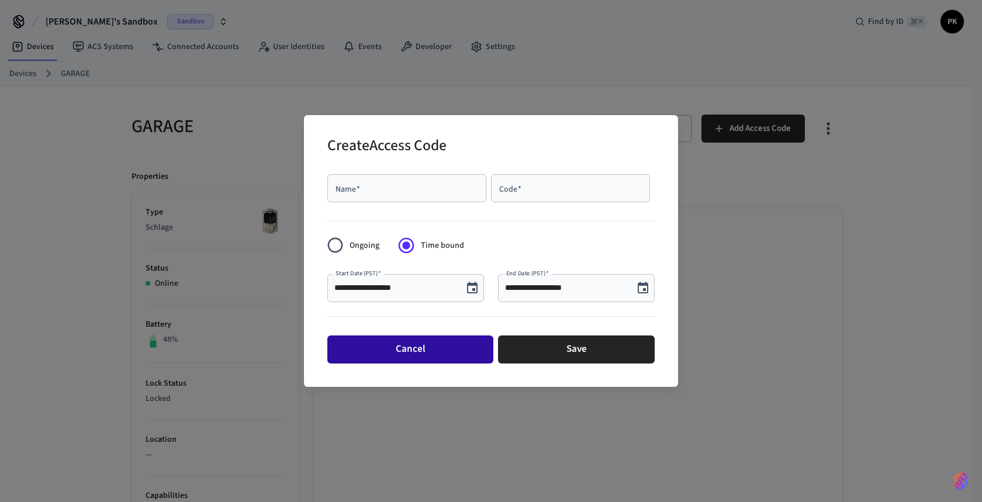
click at [403, 350] on button "Cancel" at bounding box center [410, 350] width 166 height 28
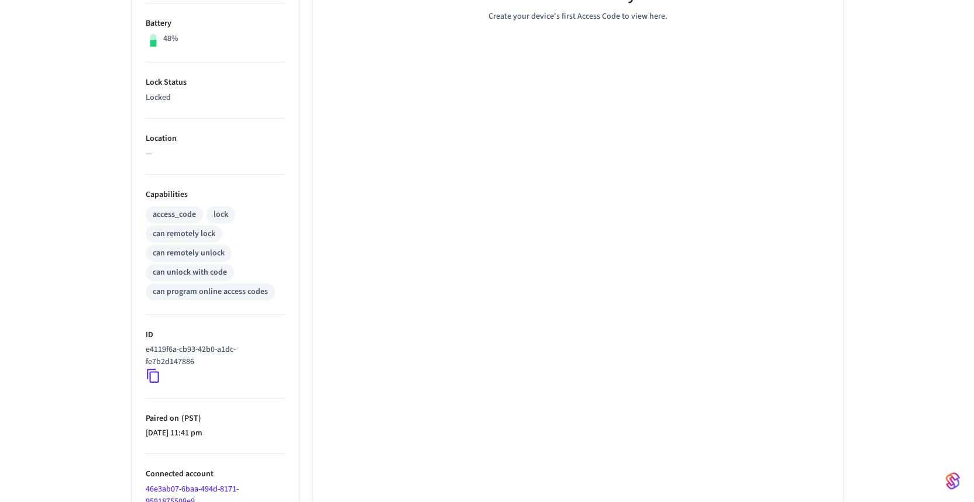
scroll to position [365, 0]
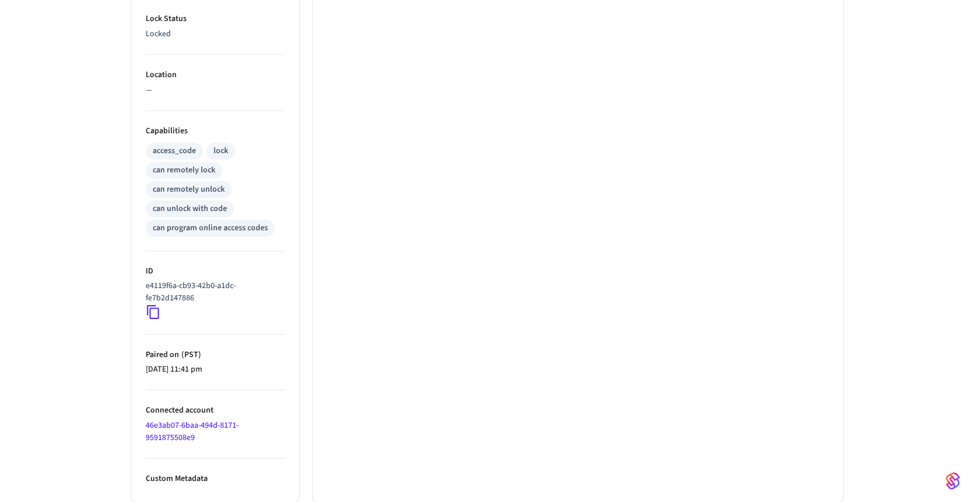
click at [206, 194] on div "can remotely unlock" at bounding box center [189, 190] width 72 height 12
click at [153, 184] on div "can remotely unlock" at bounding box center [189, 190] width 72 height 12
drag, startPoint x: 159, startPoint y: 191, endPoint x: 191, endPoint y: 207, distance: 35.8
click at [232, 186] on div "access_code lock can remotely lock can remotely unlock can unlock with code can…" at bounding box center [215, 188] width 139 height 96
drag, startPoint x: 151, startPoint y: 216, endPoint x: 209, endPoint y: 208, distance: 58.5
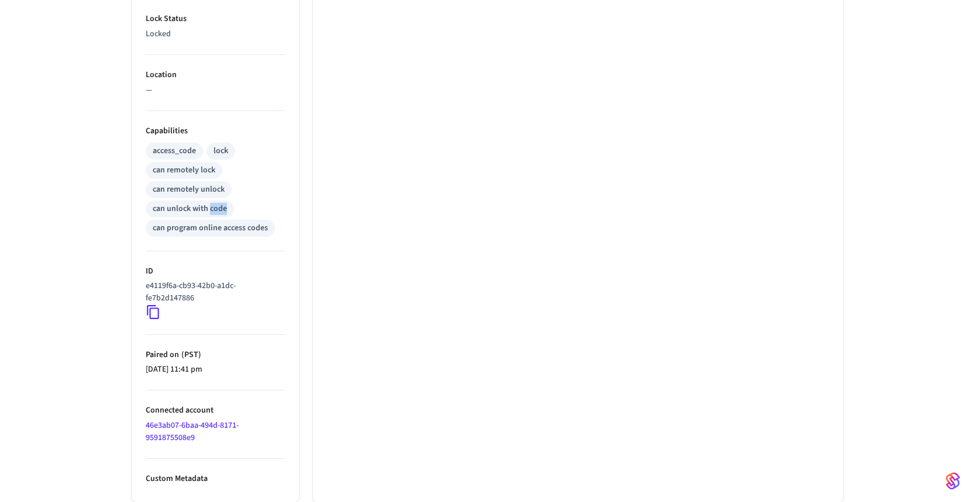
click at [209, 208] on div "can unlock with code" at bounding box center [190, 209] width 88 height 17
click at [157, 207] on div "can unlock with code" at bounding box center [190, 209] width 74 height 12
drag, startPoint x: 146, startPoint y: 212, endPoint x: 257, endPoint y: 203, distance: 111.4
click at [257, 203] on div "access_code lock can remotely lock can remotely unlock can unlock with code can…" at bounding box center [215, 188] width 139 height 96
click at [188, 226] on div "can program online access codes" at bounding box center [210, 228] width 115 height 12
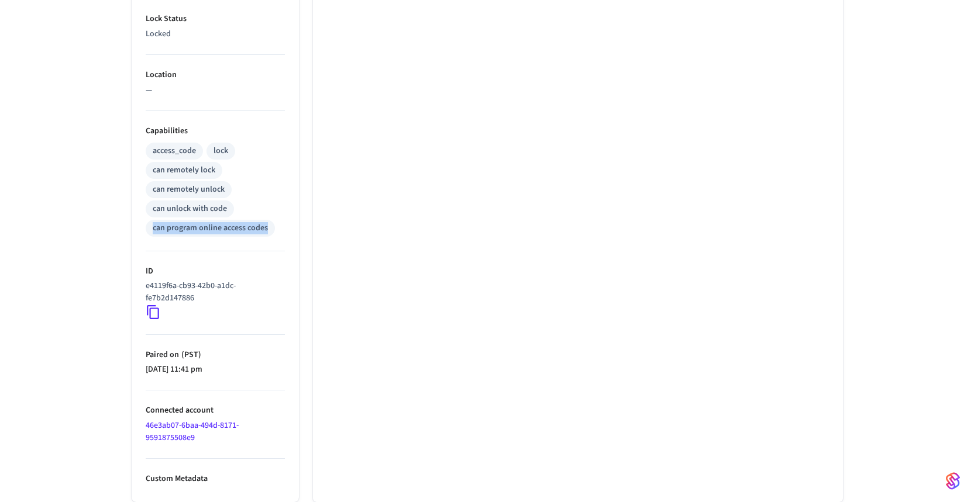
drag, startPoint x: 152, startPoint y: 229, endPoint x: 268, endPoint y: 228, distance: 115.8
click at [268, 228] on div "can program online access codes" at bounding box center [210, 228] width 129 height 17
drag, startPoint x: 154, startPoint y: 209, endPoint x: 227, endPoint y: 214, distance: 73.9
click at [229, 213] on div "can unlock with code" at bounding box center [190, 209] width 88 height 17
drag, startPoint x: 153, startPoint y: 189, endPoint x: 231, endPoint y: 188, distance: 77.8
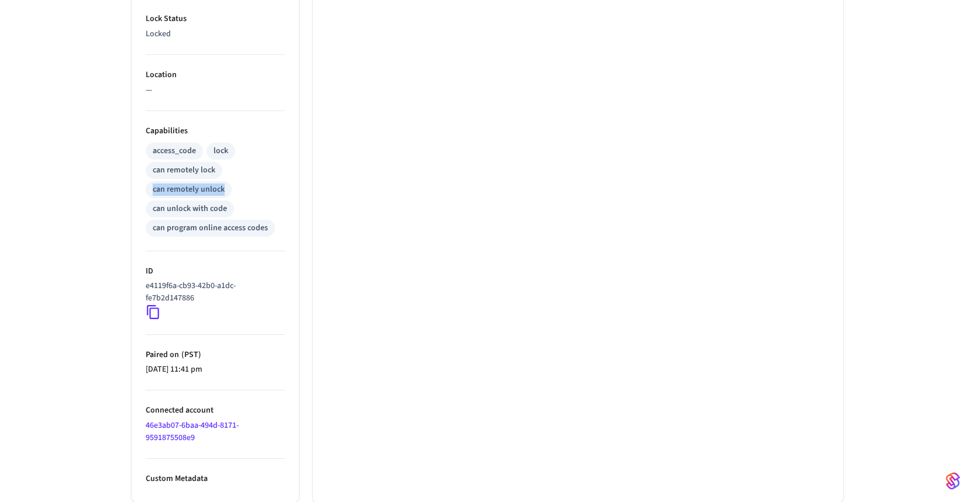
click at [231, 188] on div "access_code lock can remotely lock can remotely unlock can unlock with code can…" at bounding box center [215, 188] width 139 height 96
drag, startPoint x: 151, startPoint y: 170, endPoint x: 228, endPoint y: 178, distance: 77.0
click at [228, 178] on div "access_code lock can remotely lock can remotely unlock can unlock with code can…" at bounding box center [215, 188] width 139 height 96
drag, startPoint x: 153, startPoint y: 150, endPoint x: 207, endPoint y: 156, distance: 54.6
click at [207, 156] on div "access_code lock can remotely lock can remotely unlock can unlock with code can…" at bounding box center [215, 188] width 139 height 96
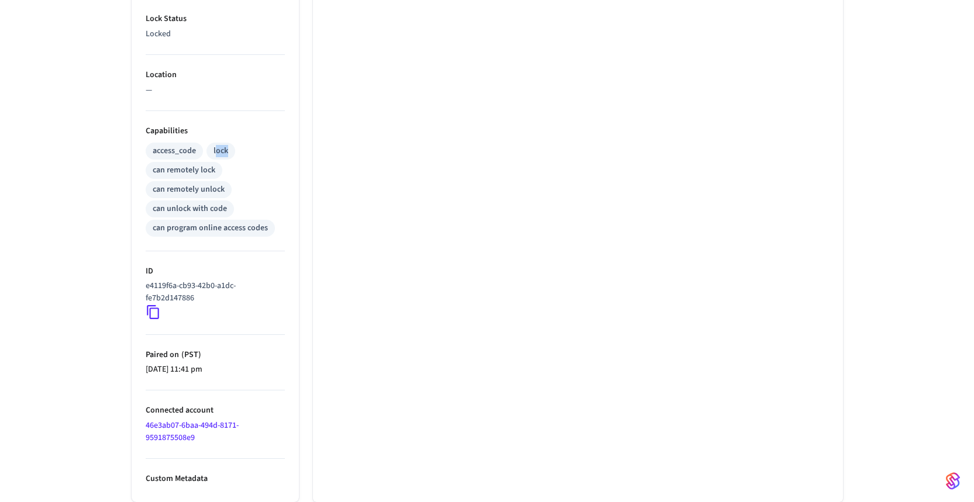
drag, startPoint x: 216, startPoint y: 153, endPoint x: 241, endPoint y: 154, distance: 24.6
click at [241, 154] on div "access_code lock can remotely lock can remotely unlock can unlock with code can…" at bounding box center [215, 188] width 139 height 96
click at [216, 151] on div "lock" at bounding box center [220, 151] width 15 height 12
drag, startPoint x: 212, startPoint y: 149, endPoint x: 238, endPoint y: 149, distance: 26.3
click at [238, 149] on div "access_code lock can remotely lock can remotely unlock can unlock with code can…" at bounding box center [215, 188] width 139 height 96
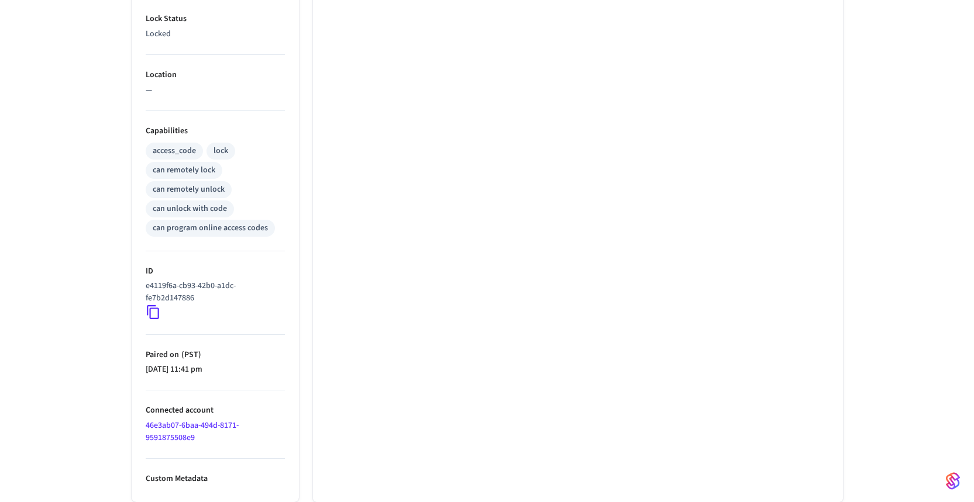
click at [155, 153] on div "access_code" at bounding box center [174, 151] width 43 height 12
drag, startPoint x: 152, startPoint y: 152, endPoint x: 211, endPoint y: 155, distance: 59.1
click at [211, 155] on div "access_code lock can remotely lock can remotely unlock can unlock with code can…" at bounding box center [215, 188] width 139 height 96
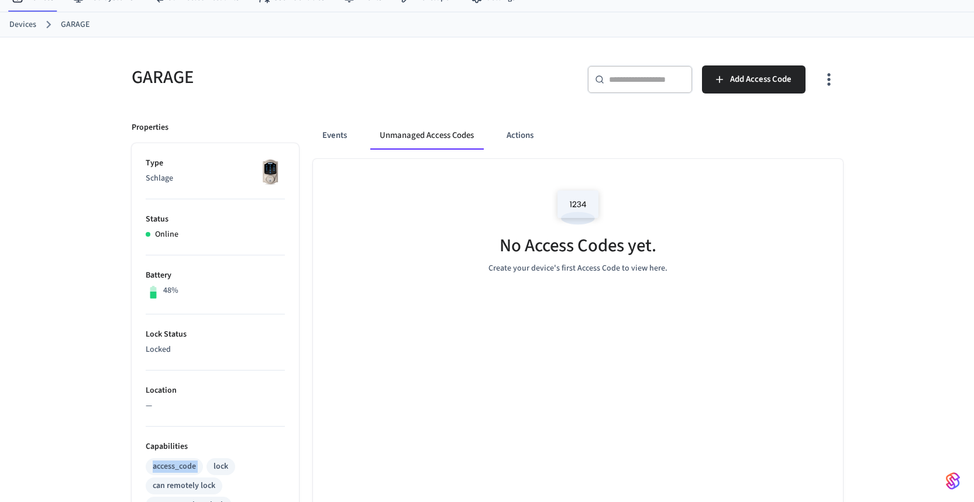
scroll to position [64, 0]
